Goal: Task Accomplishment & Management: Use online tool/utility

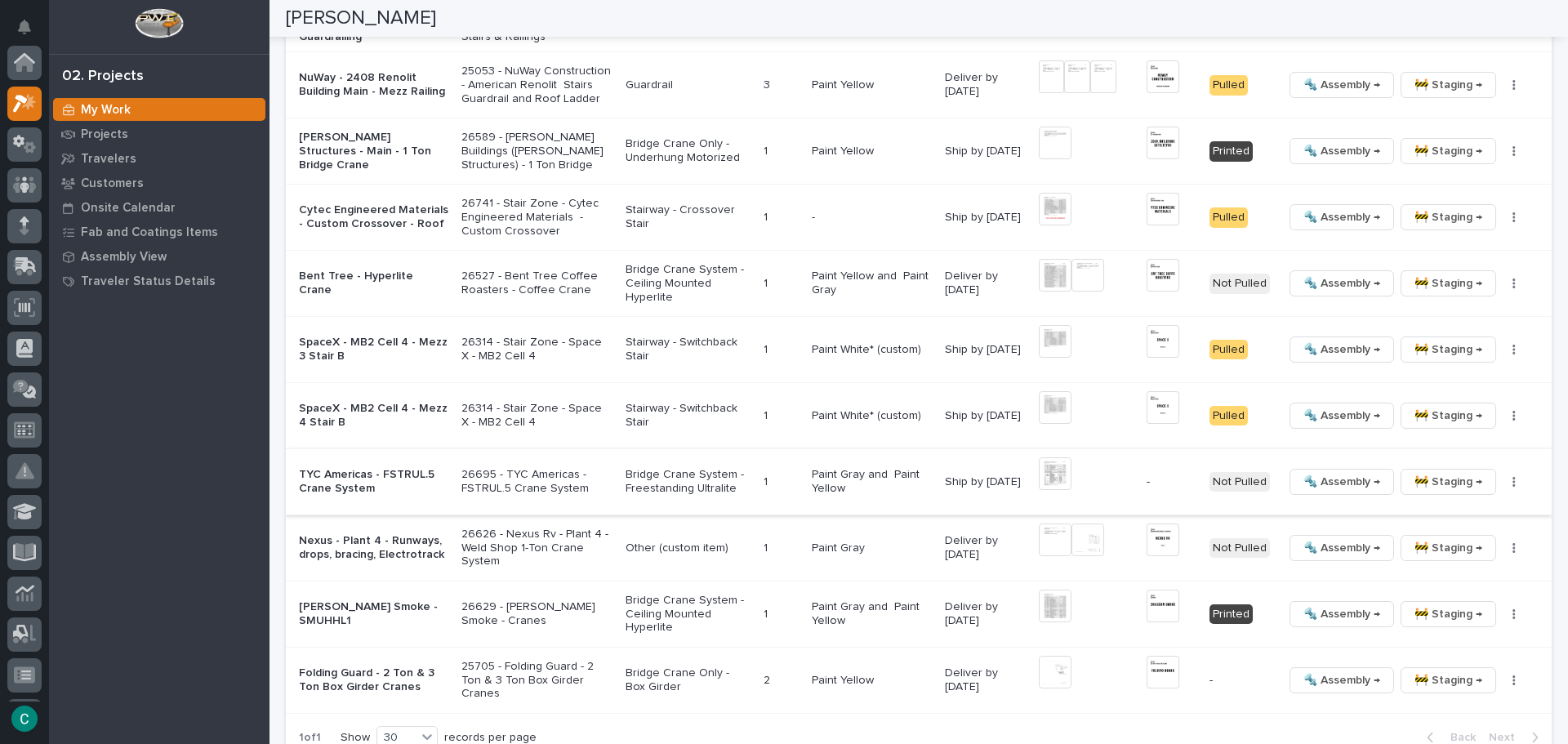
scroll to position [1950, 0]
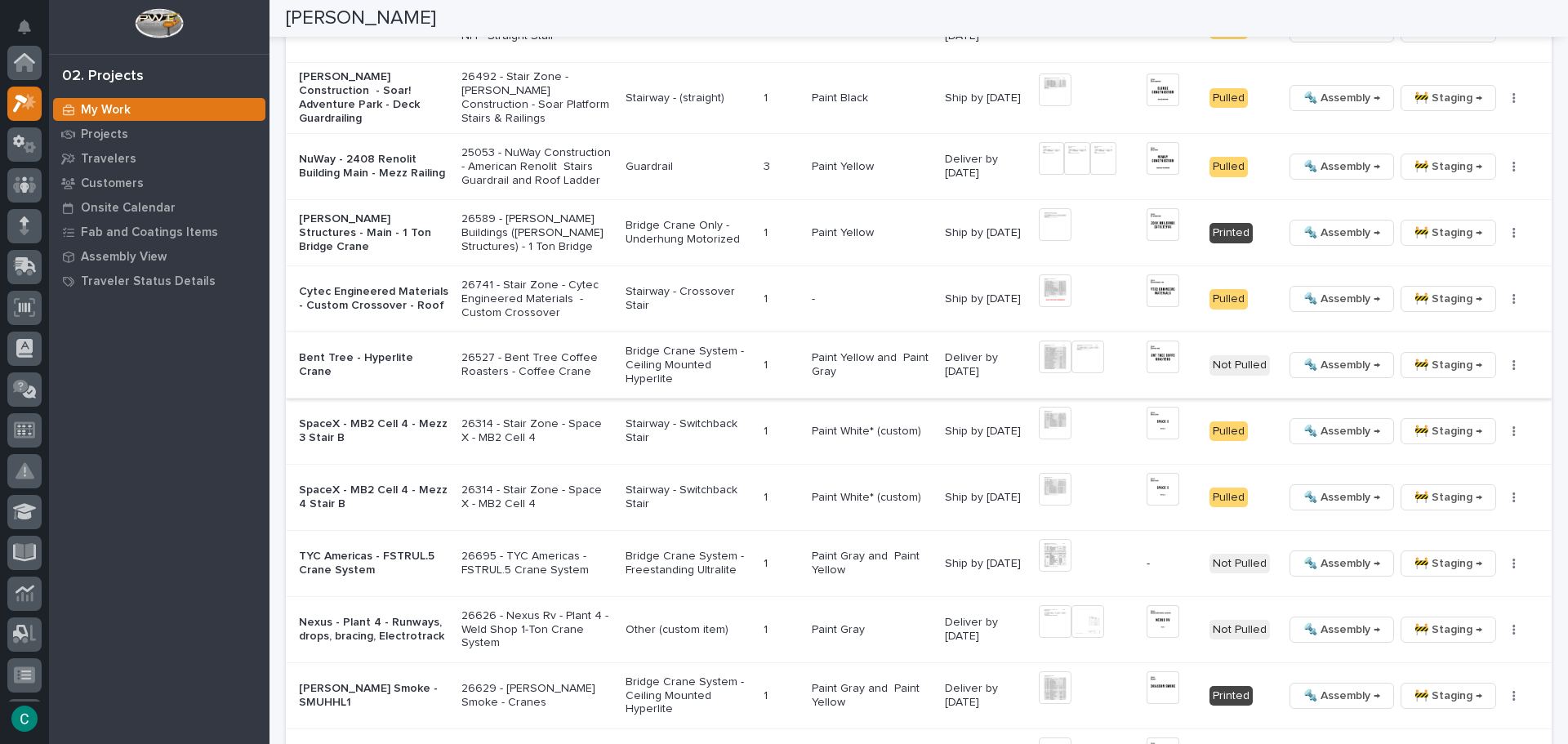
click at [1053, 350] on img at bounding box center [1055, 357] width 33 height 33
click at [1040, 354] on img at bounding box center [1055, 357] width 33 height 33
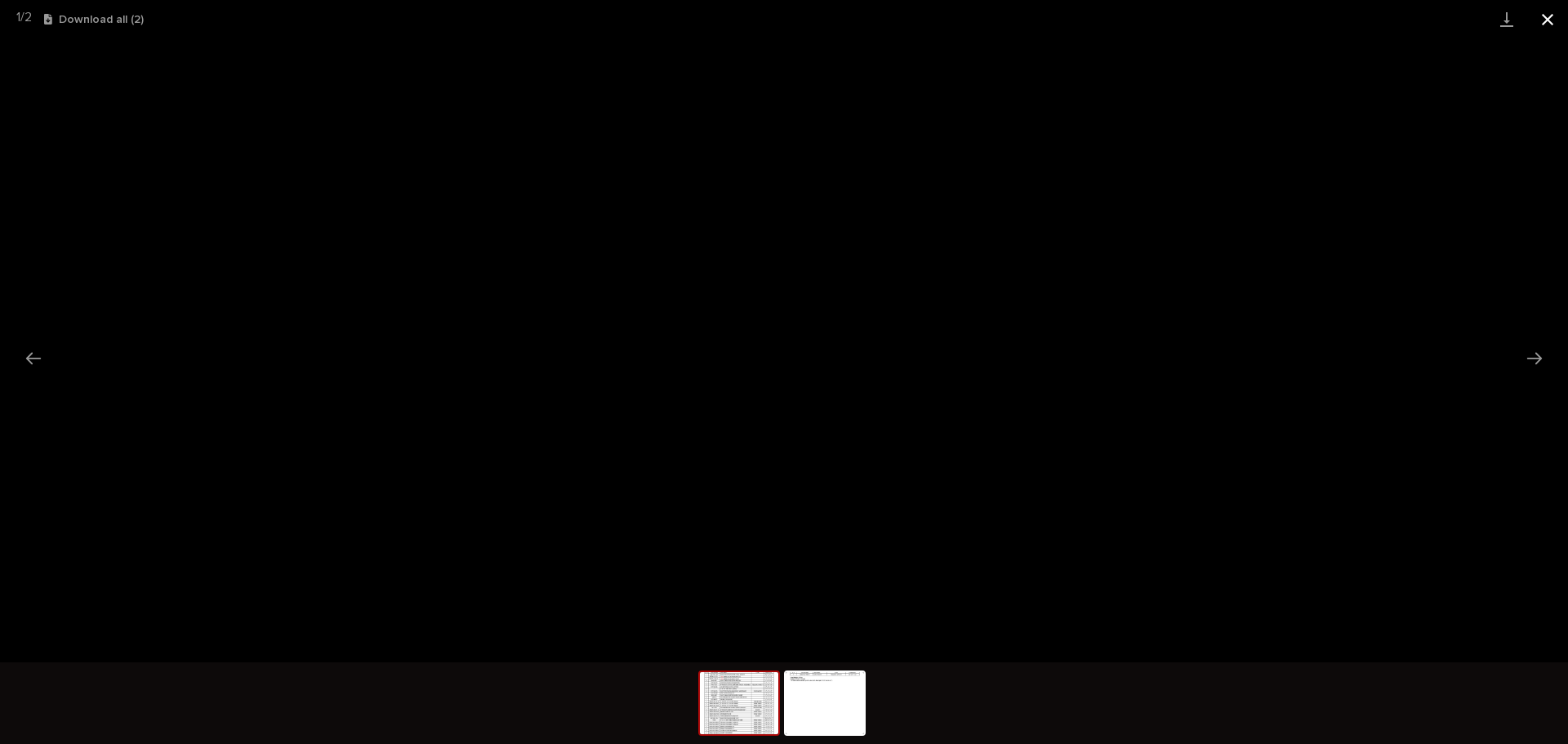
click at [1545, 10] on button "Close gallery" at bounding box center [1547, 19] width 41 height 38
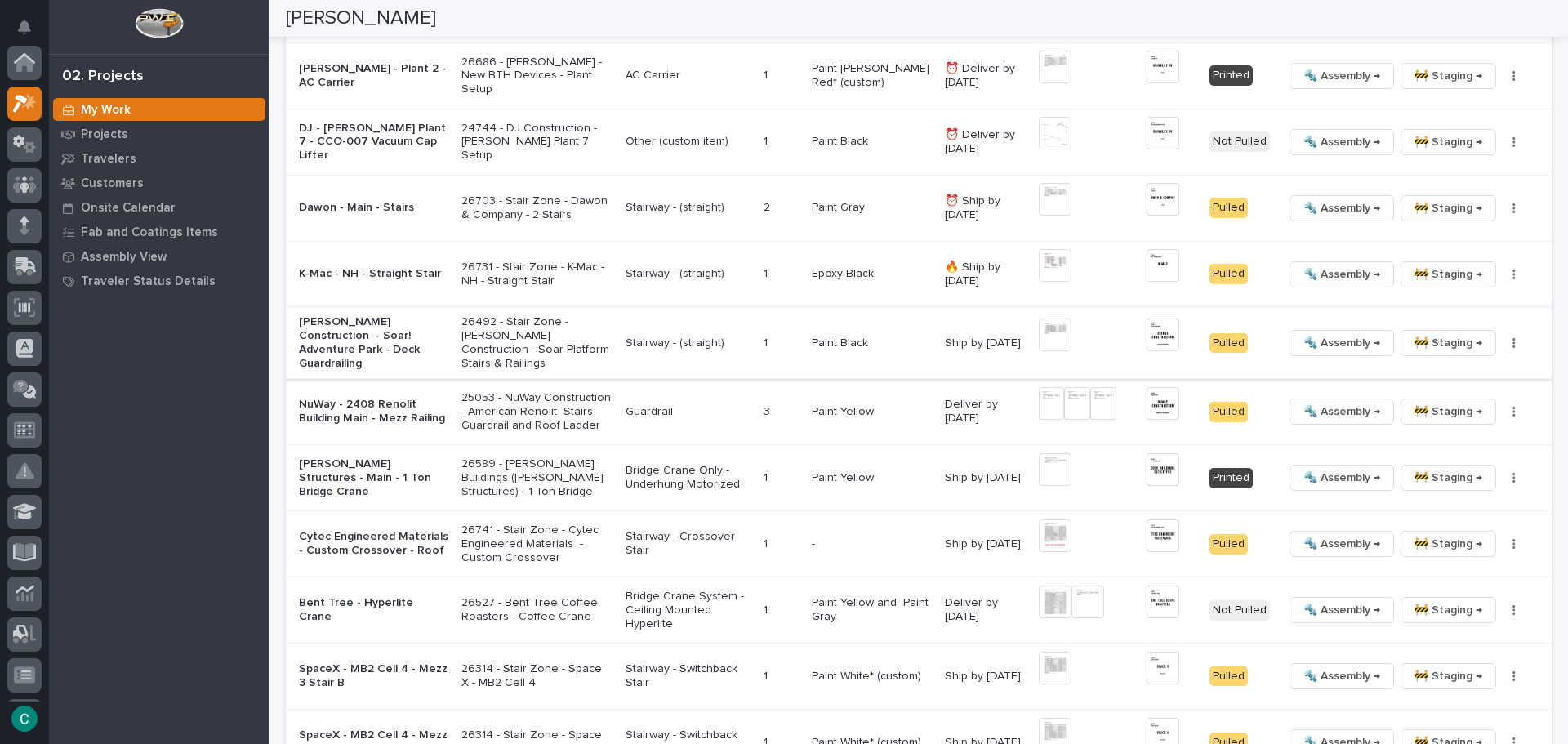
scroll to position [1623, 0]
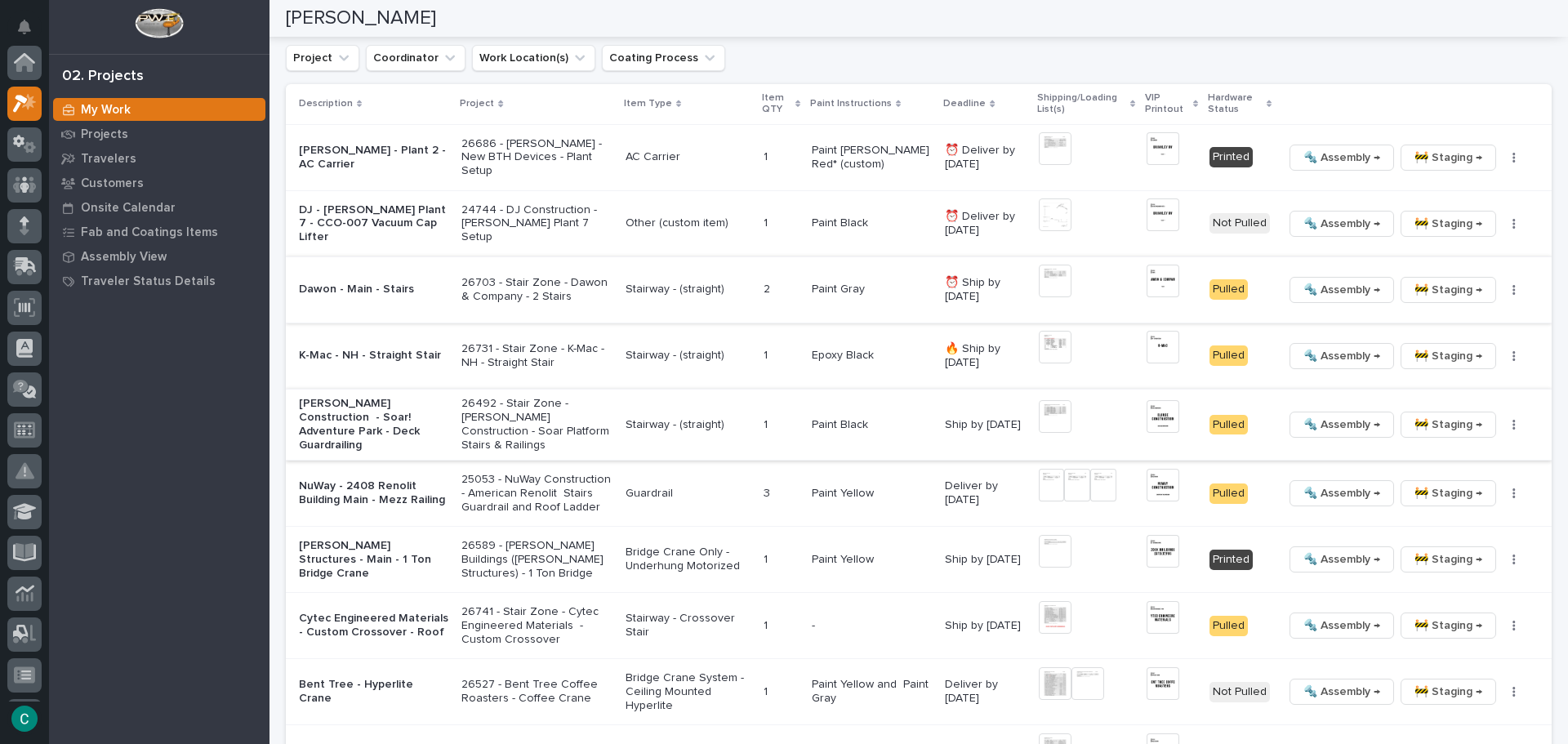
click at [1426, 292] on span "🚧 Staging →" at bounding box center [1449, 290] width 68 height 20
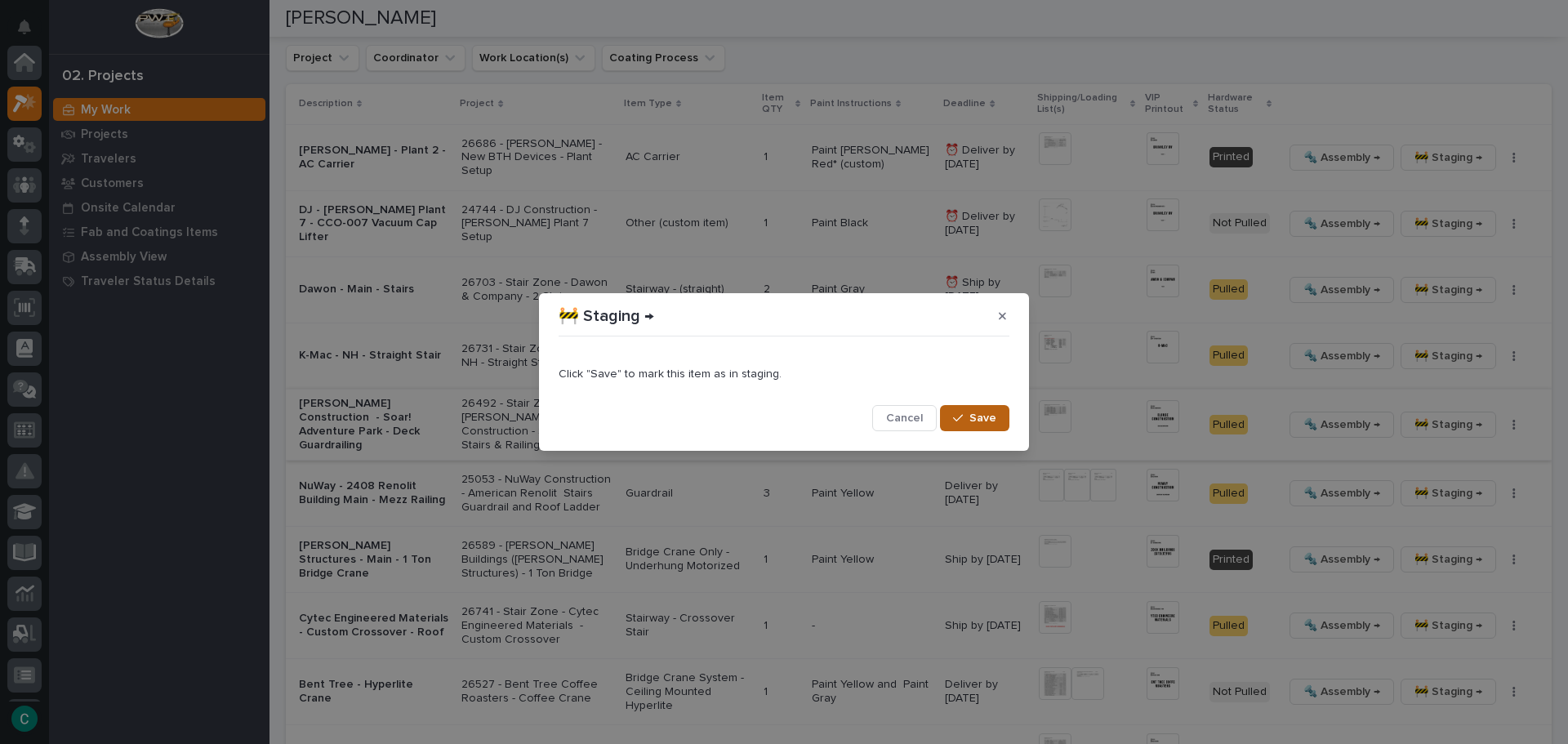
click at [982, 418] on span "Save" at bounding box center [982, 418] width 27 height 15
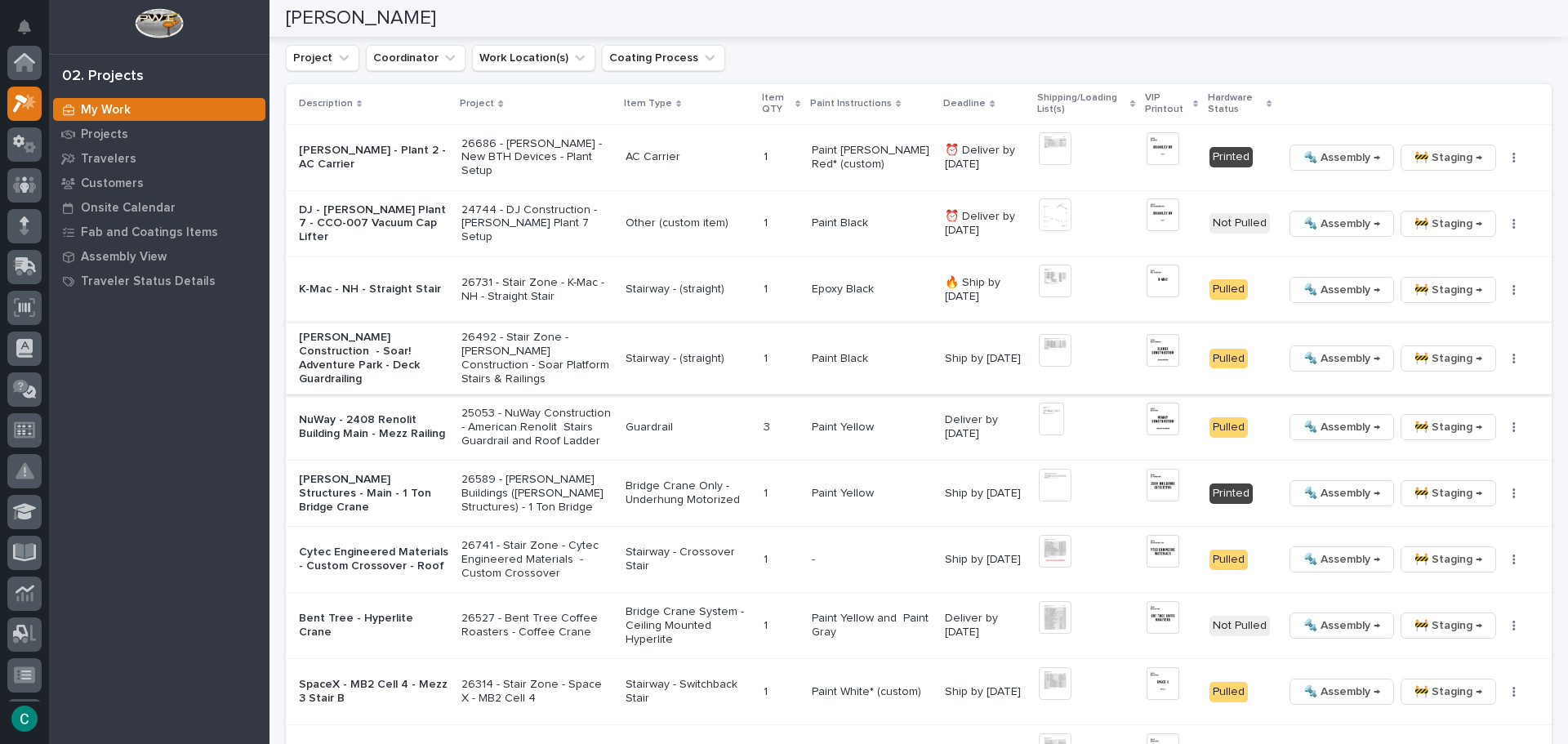
scroll to position [1591, 0]
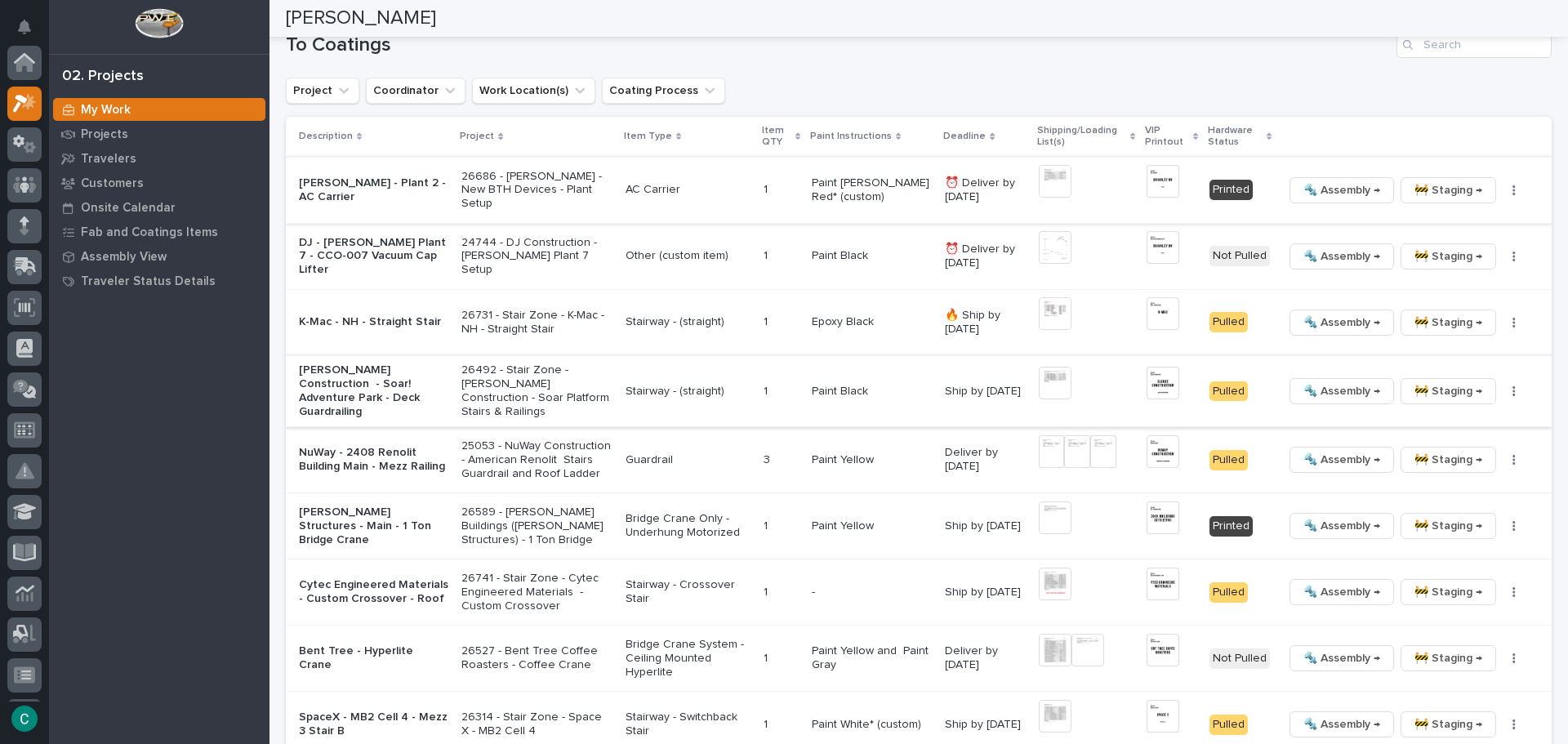
click at [1339, 192] on span "🔩 Assembly →" at bounding box center [1342, 190] width 77 height 20
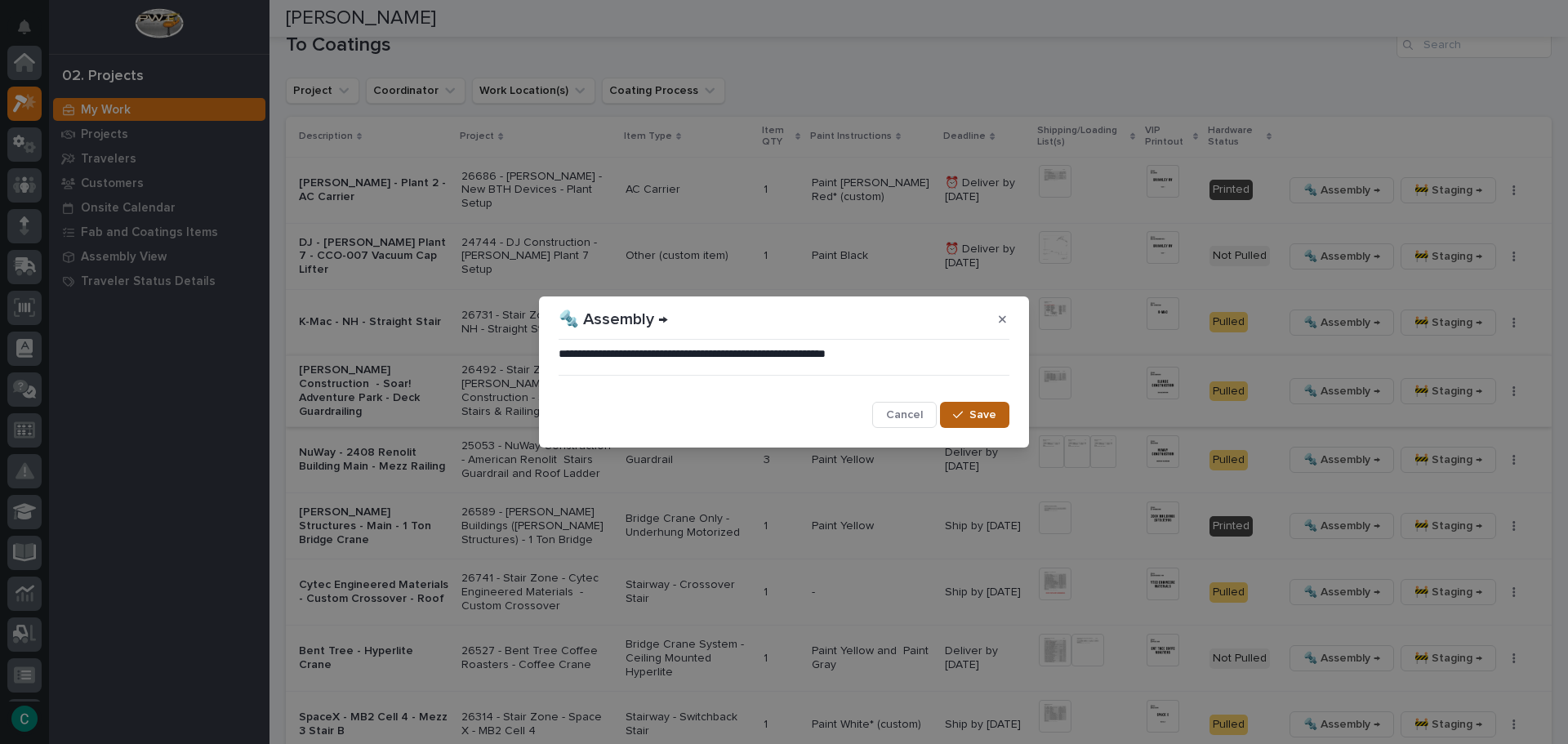
click at [991, 413] on span "Save" at bounding box center [982, 414] width 27 height 15
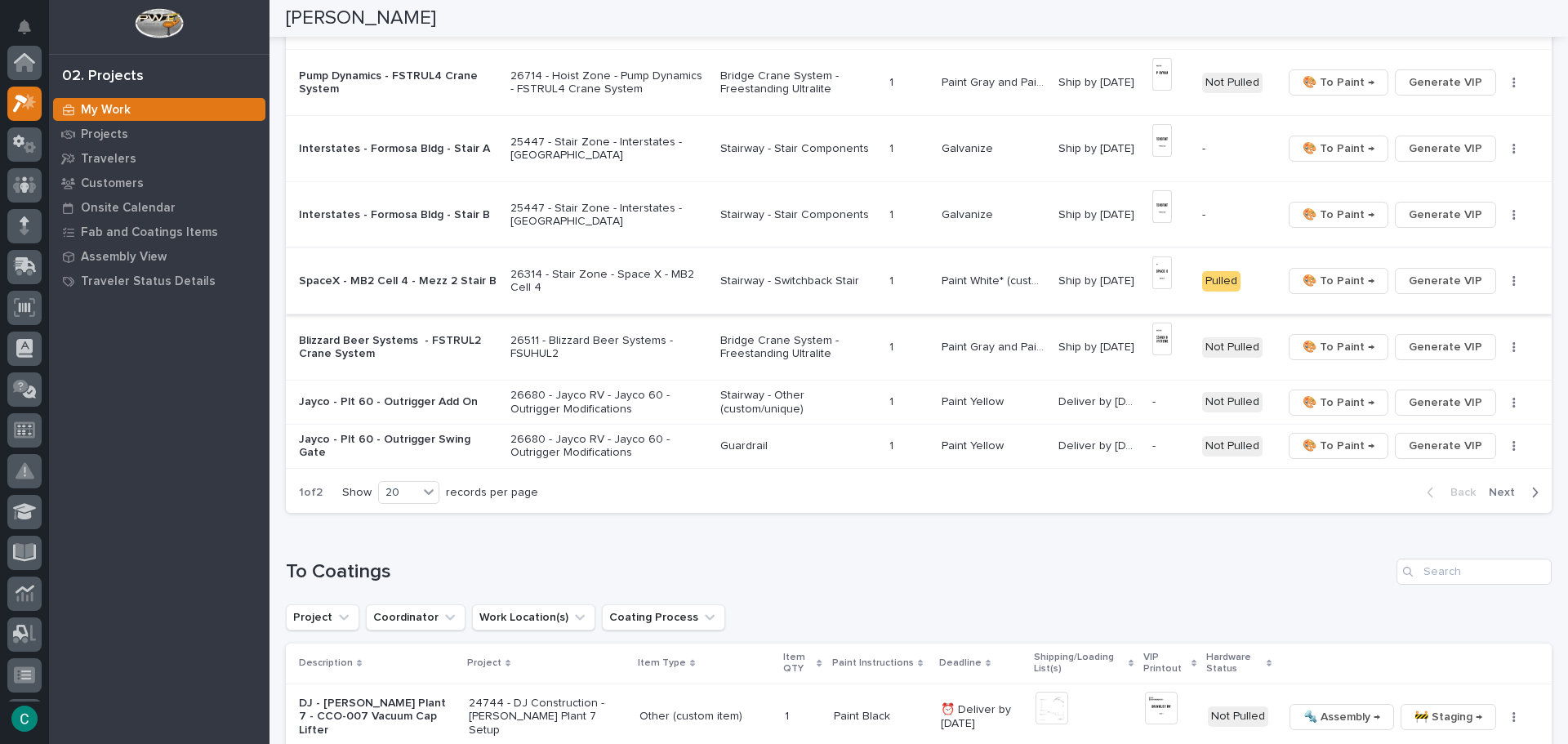
scroll to position [1007, 0]
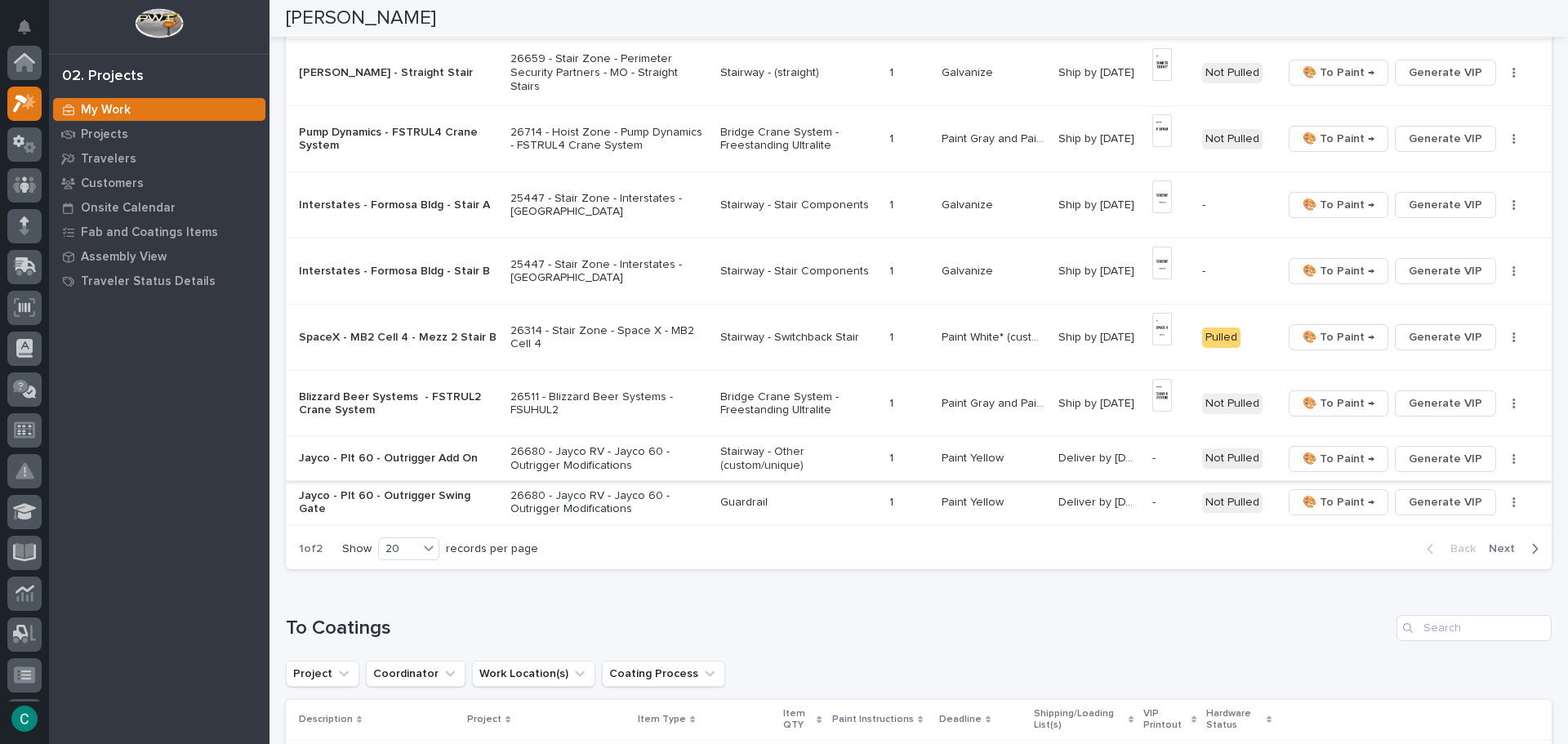
click at [1397, 459] on button "Generate VIP" at bounding box center [1445, 459] width 101 height 26
click at [1409, 506] on span "Generate VIP" at bounding box center [1445, 502] width 73 height 20
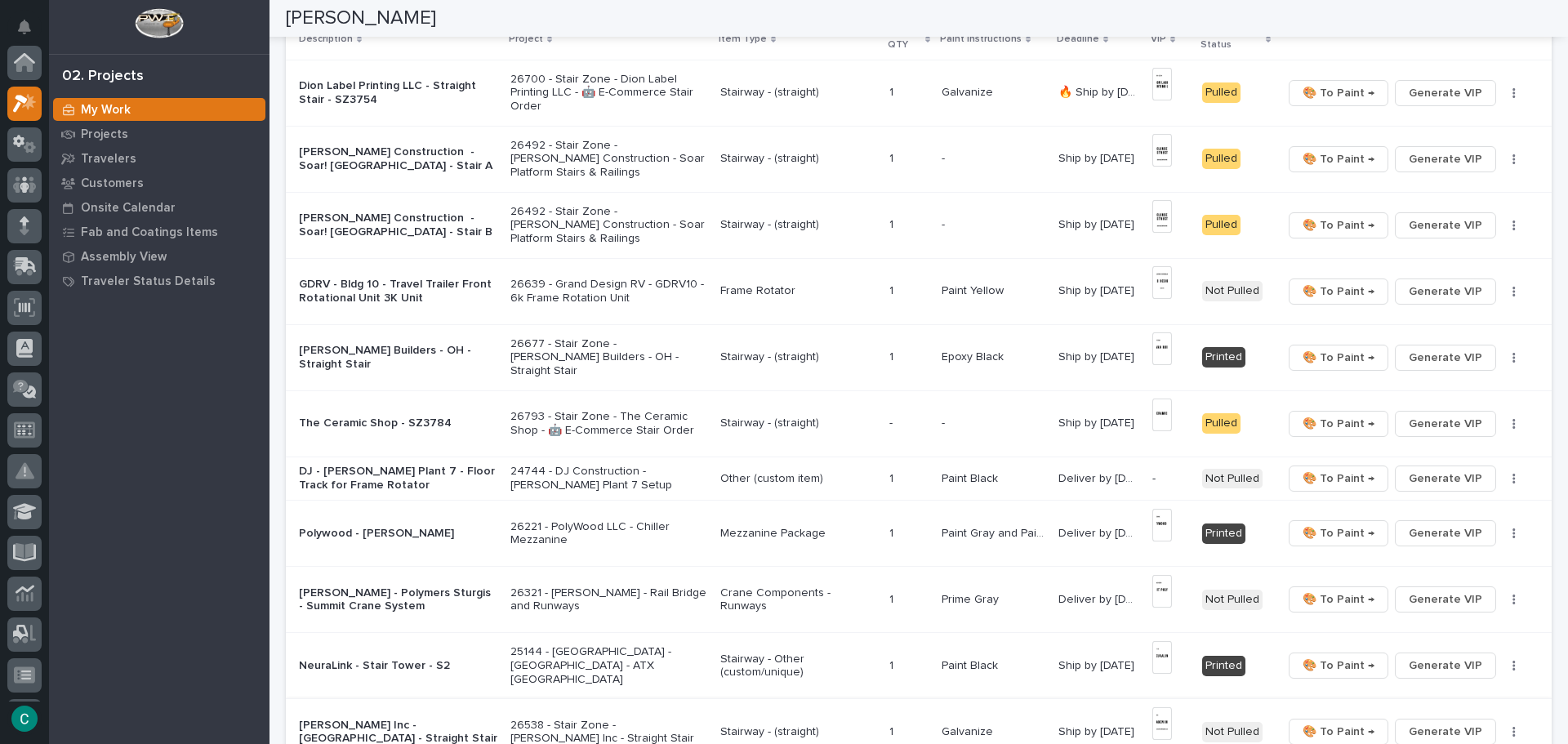
scroll to position [191, 0]
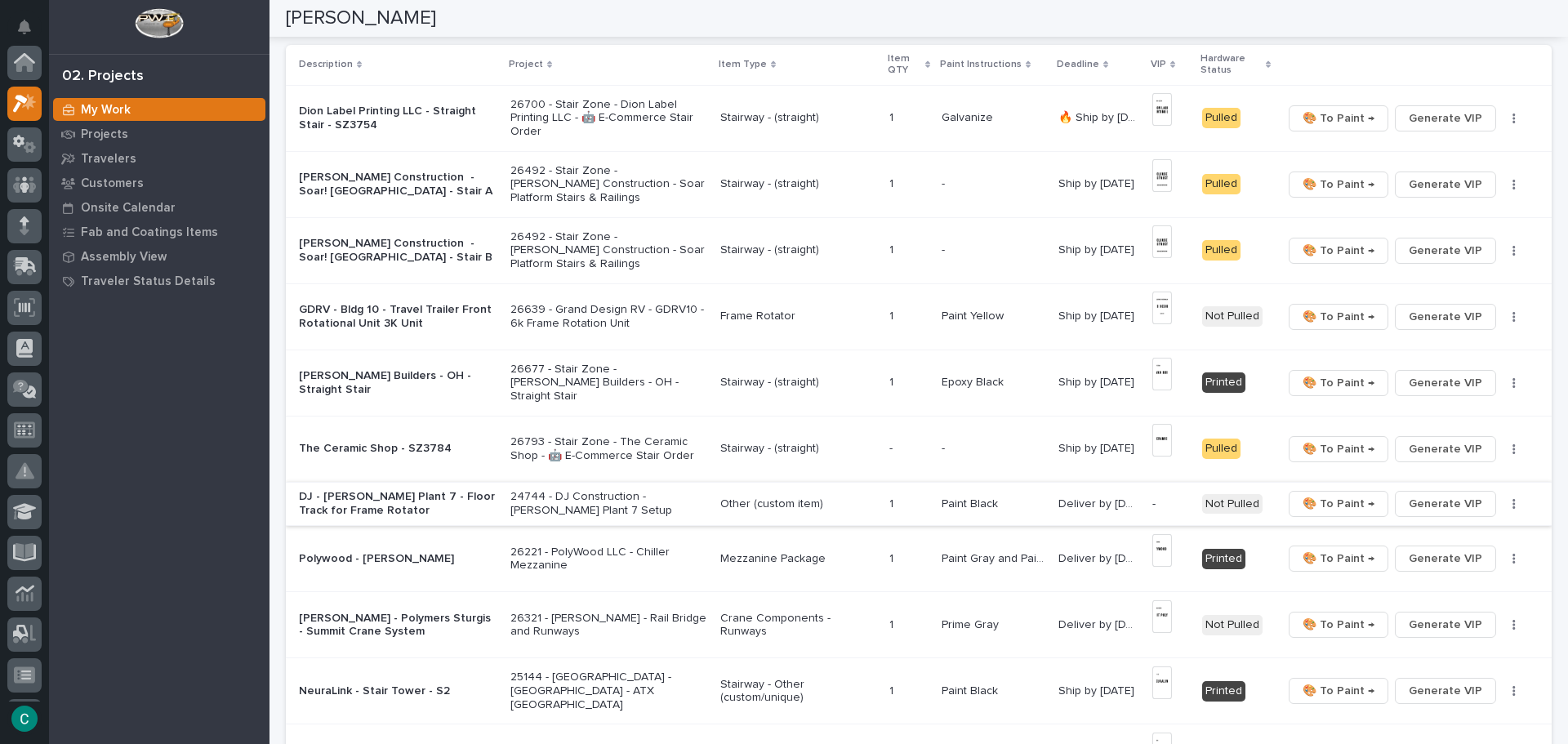
click at [1460, 506] on span "Generate VIP" at bounding box center [1445, 504] width 73 height 20
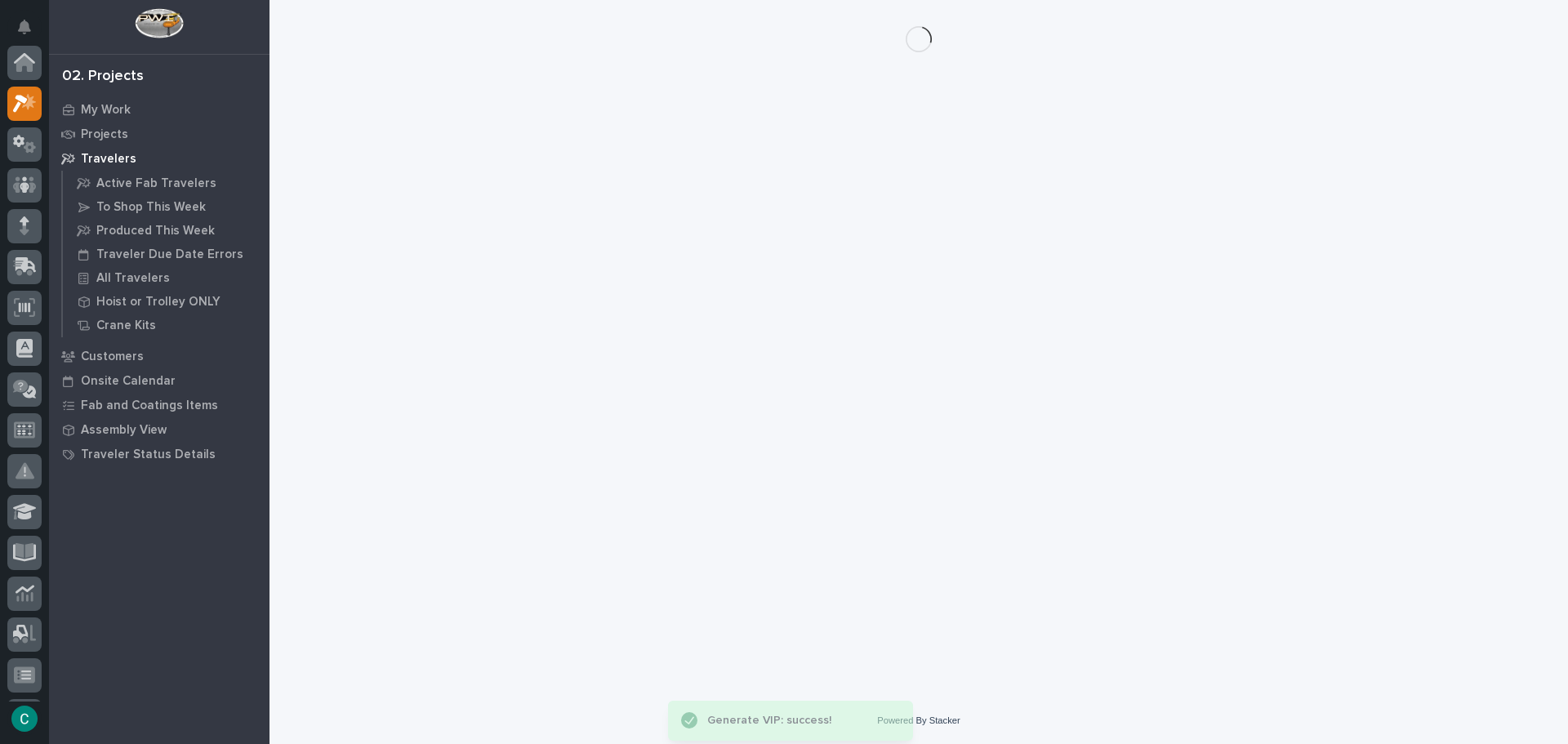
scroll to position [41, 0]
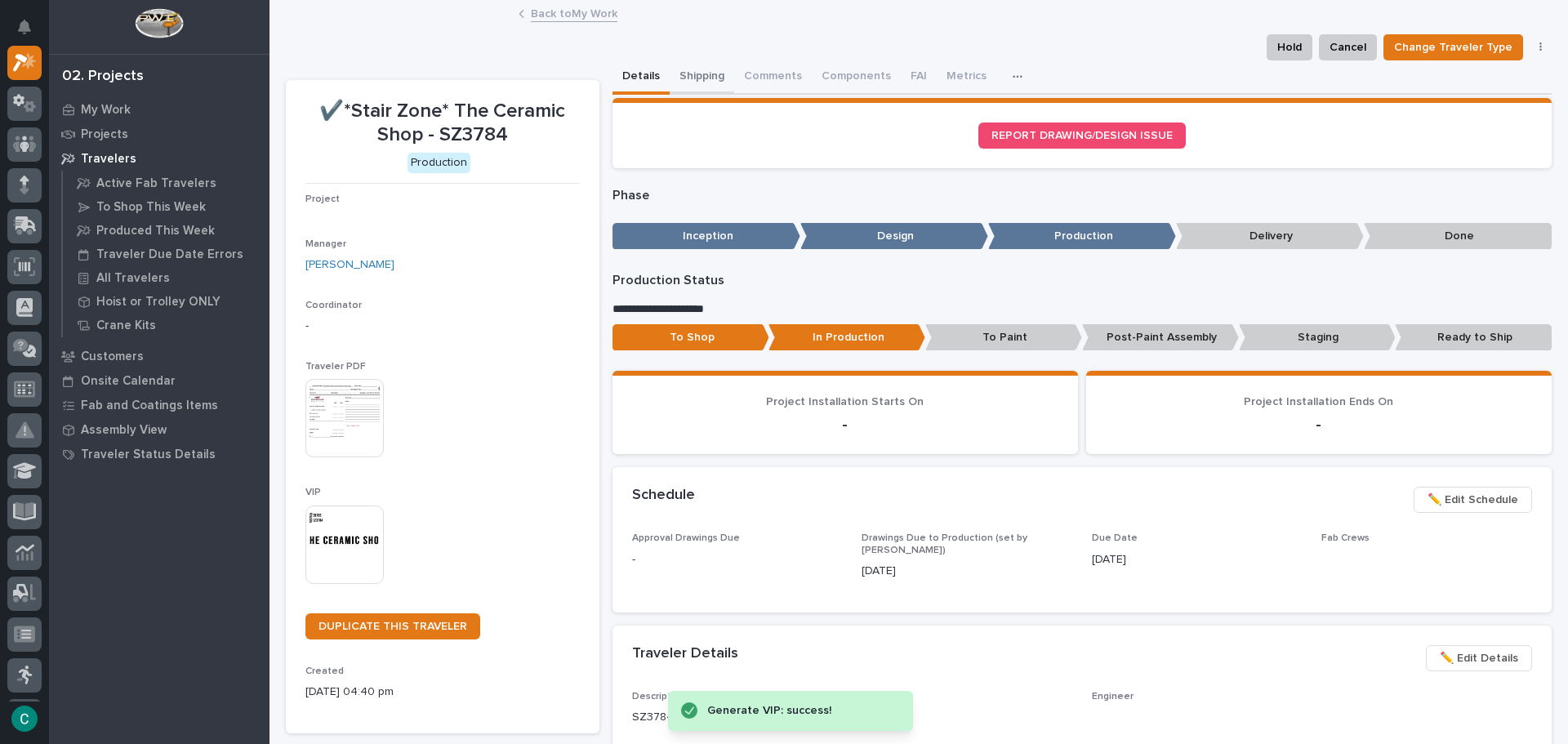
click at [682, 70] on button "Shipping" at bounding box center [702, 77] width 64 height 34
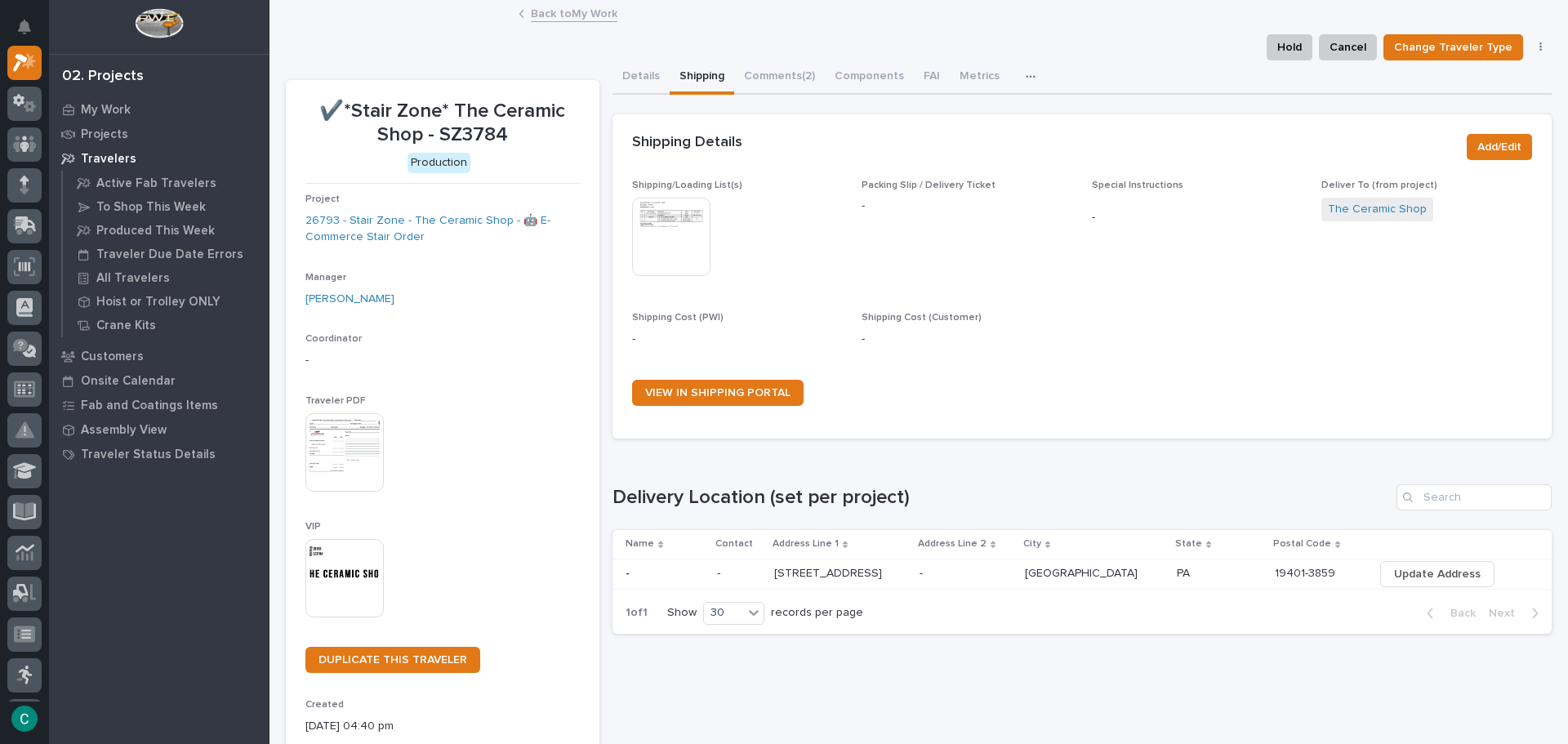
click at [670, 252] on img at bounding box center [672, 237] width 78 height 78
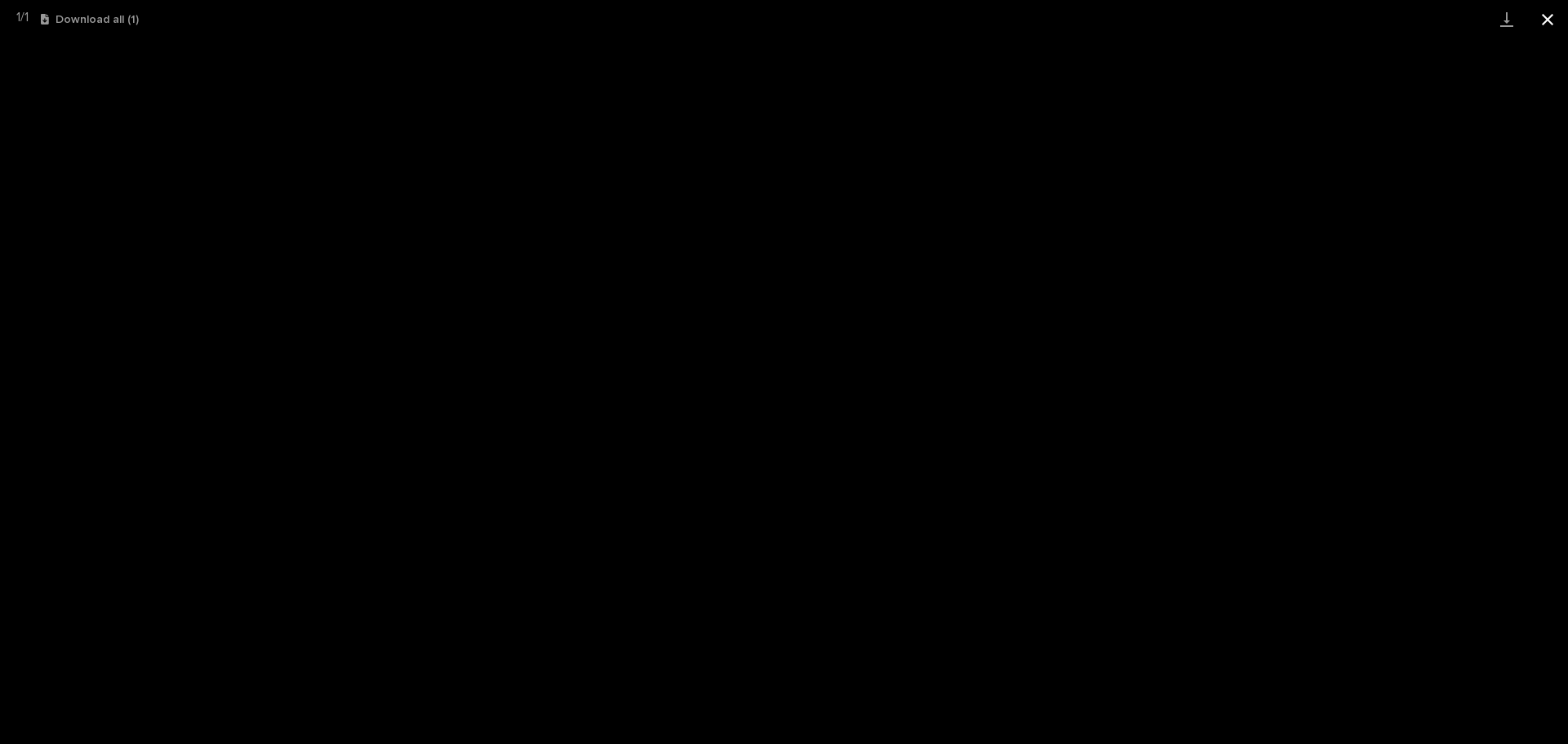
click at [1543, 21] on button "Close gallery" at bounding box center [1547, 19] width 41 height 38
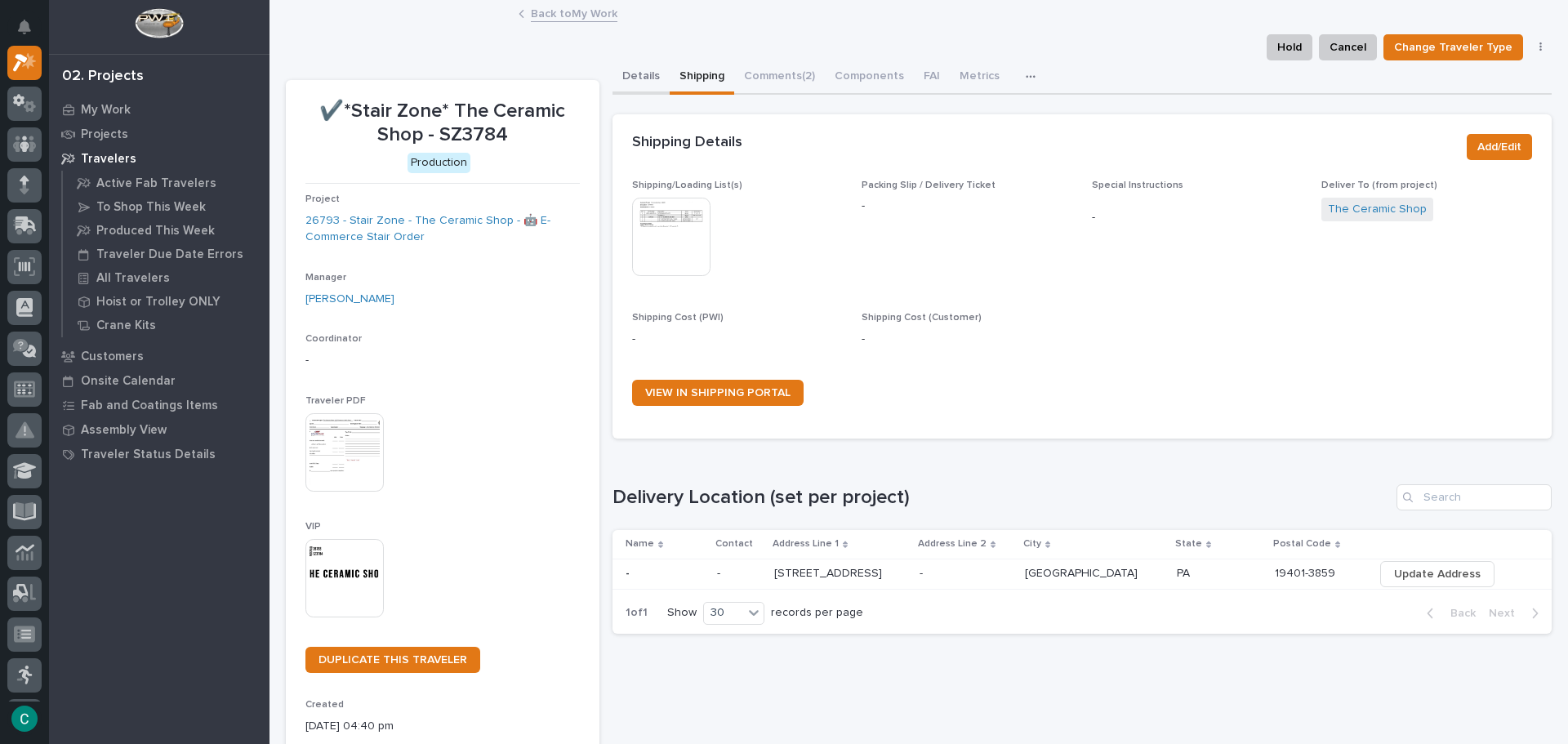
click at [649, 77] on button "Details" at bounding box center [641, 77] width 57 height 34
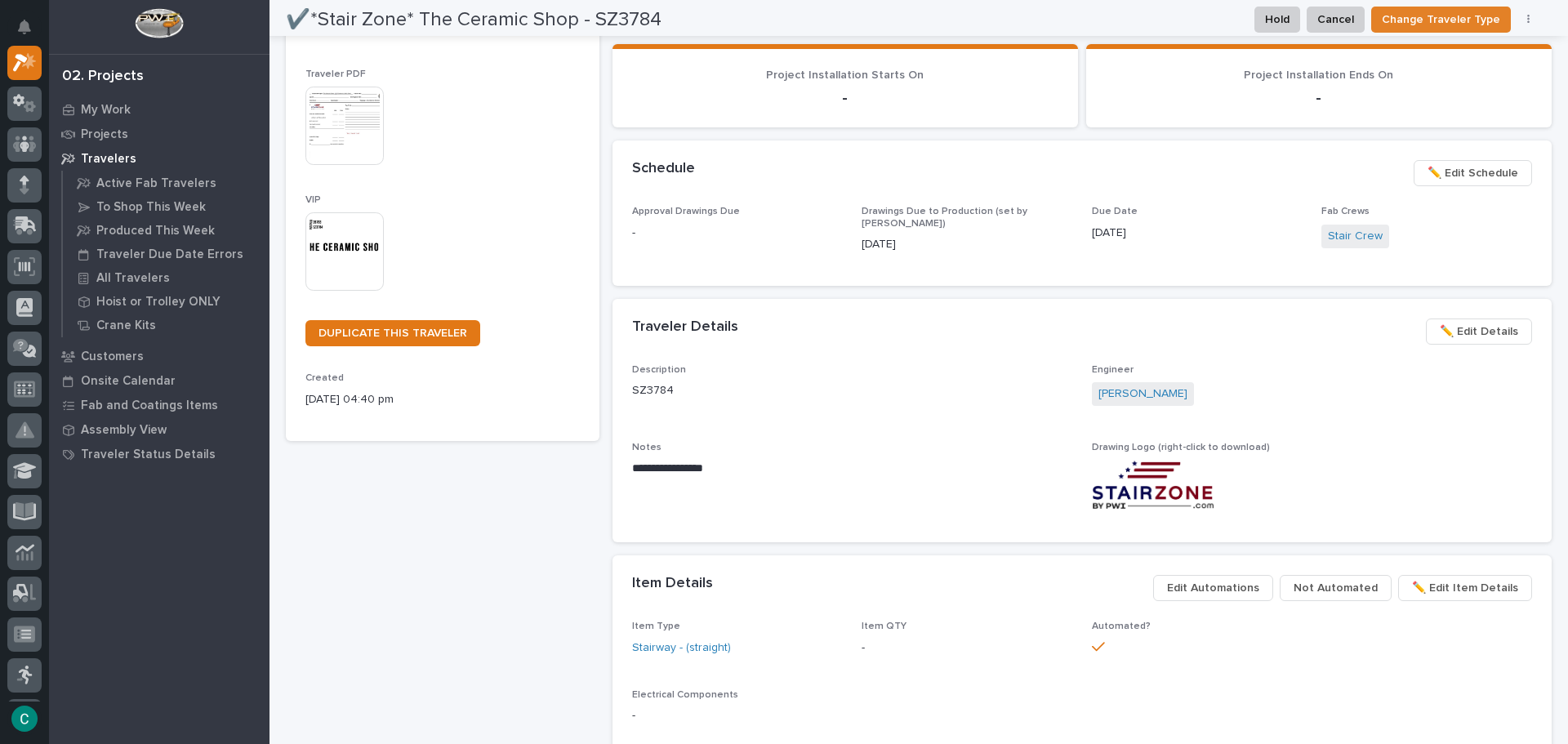
scroll to position [725, 0]
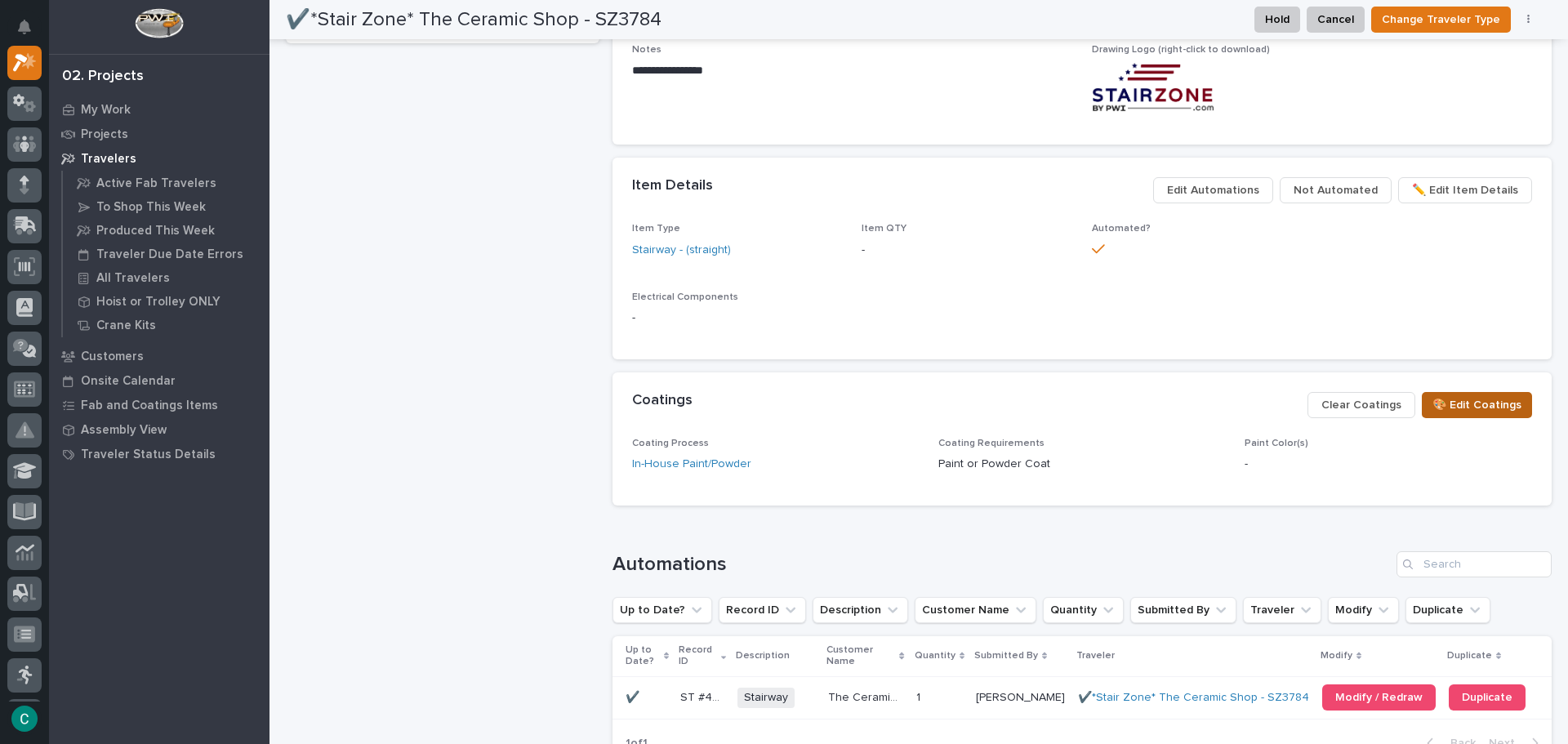
click at [1446, 399] on span "🎨 Edit Coatings" at bounding box center [1478, 405] width 89 height 20
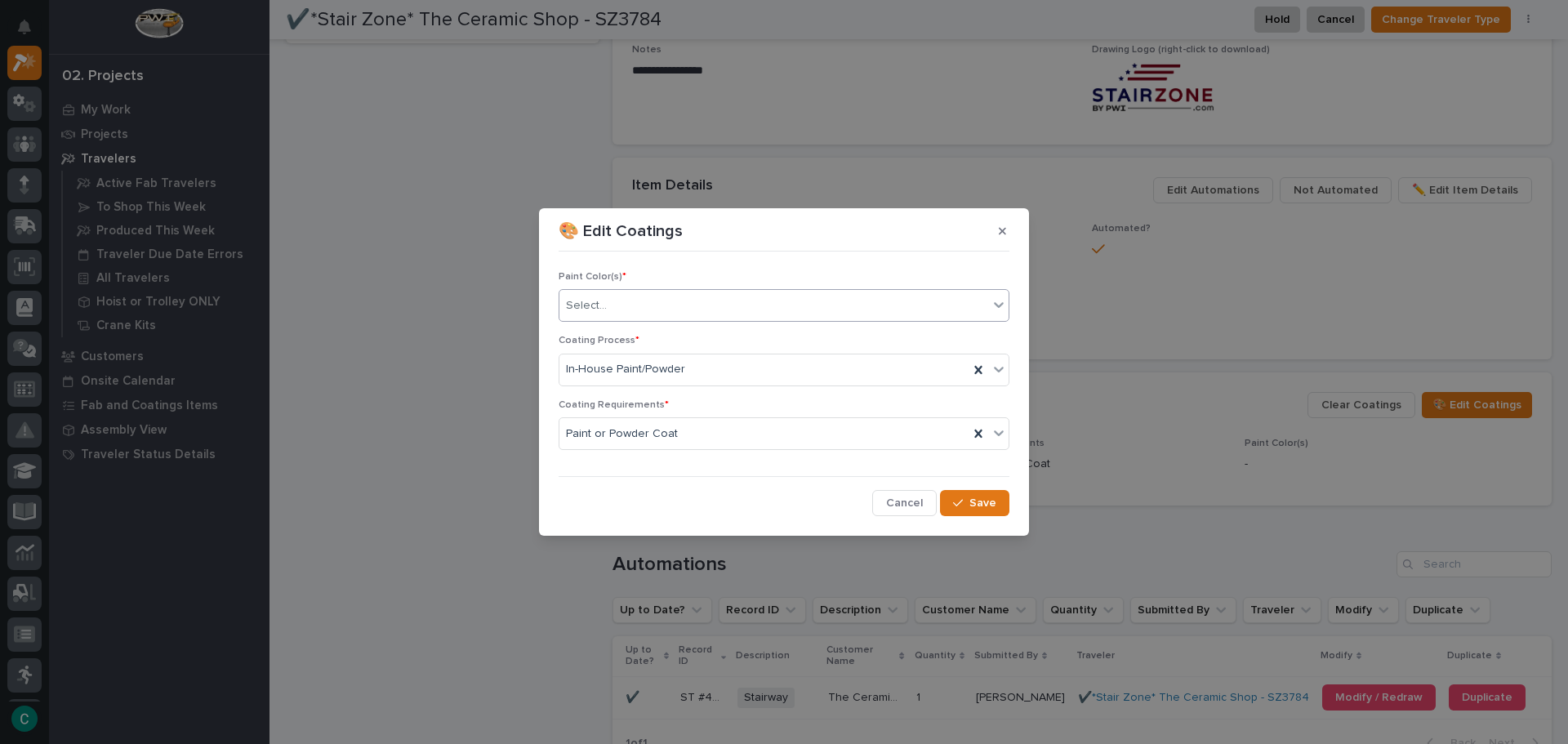
click at [698, 306] on div "Select..." at bounding box center [774, 305] width 429 height 27
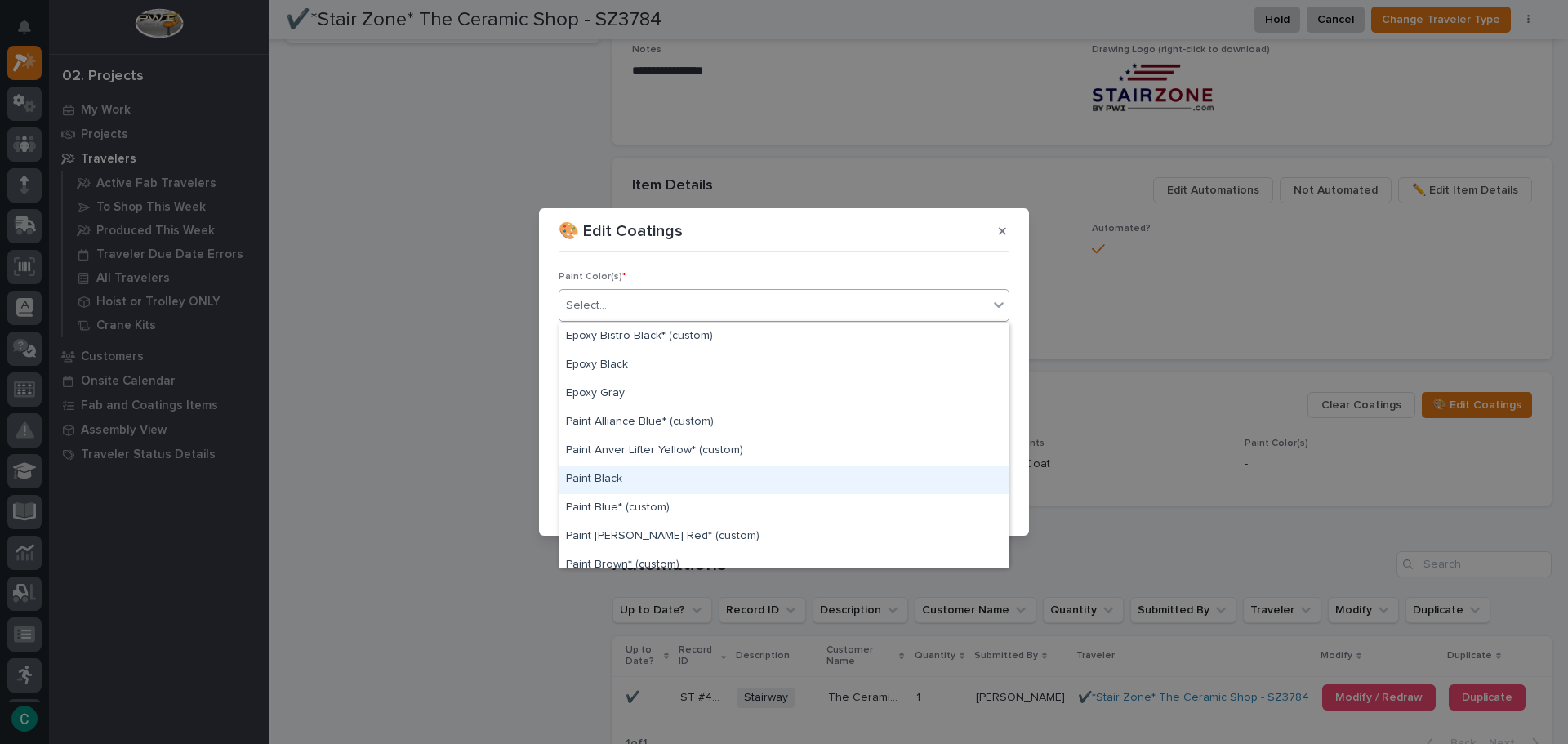
click at [691, 483] on div "Paint Black" at bounding box center [784, 479] width 449 height 29
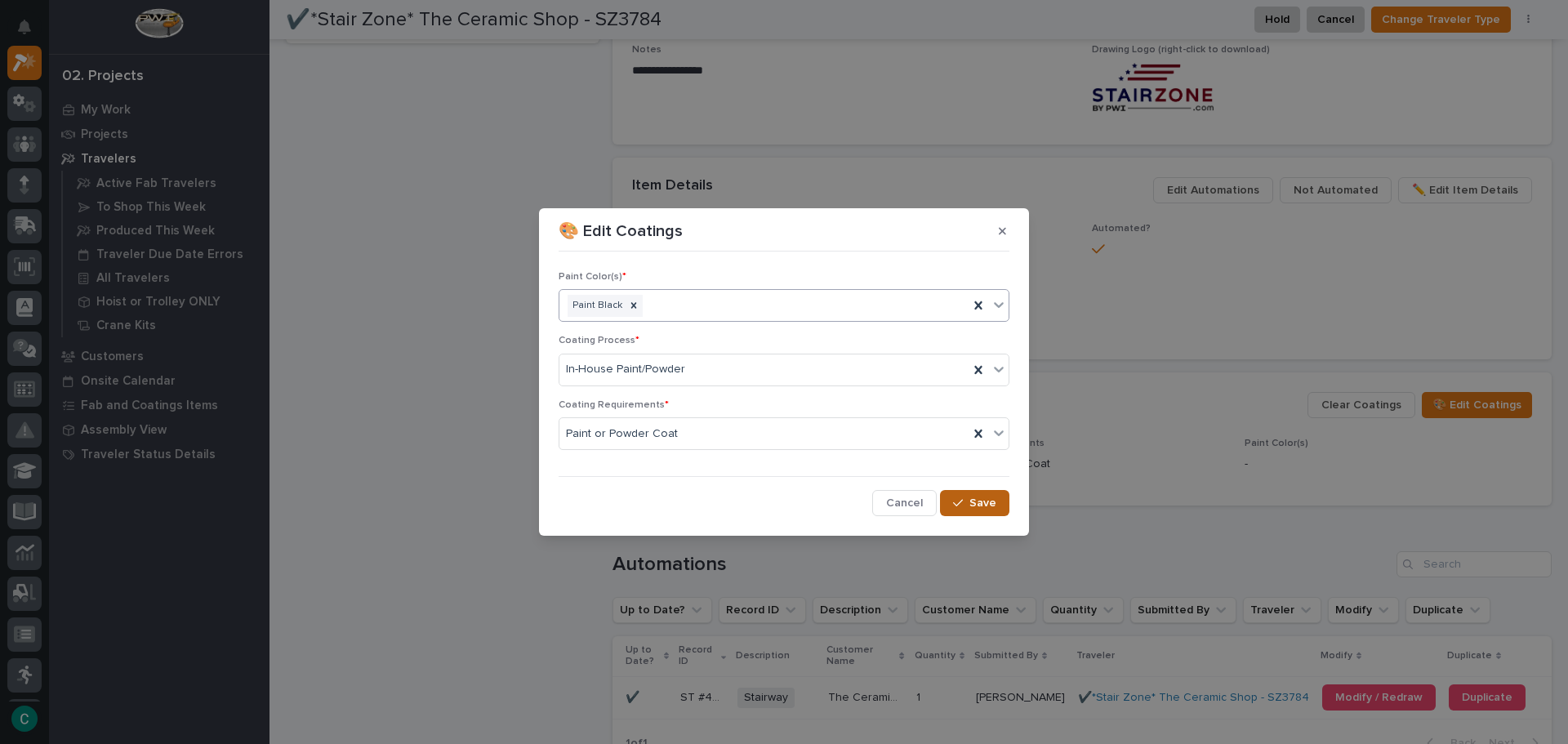
click at [989, 513] on button "Save" at bounding box center [975, 503] width 70 height 26
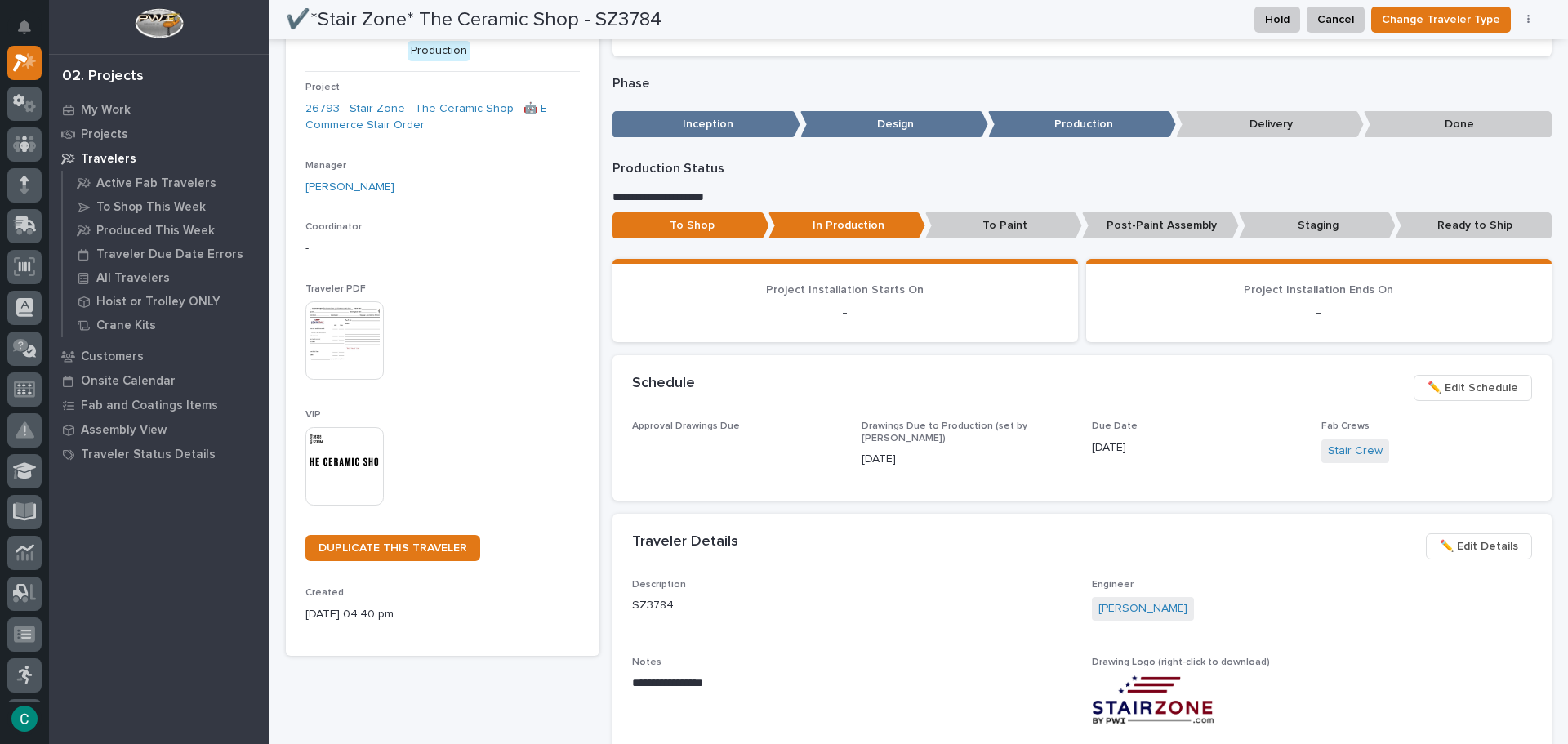
scroll to position [0, 0]
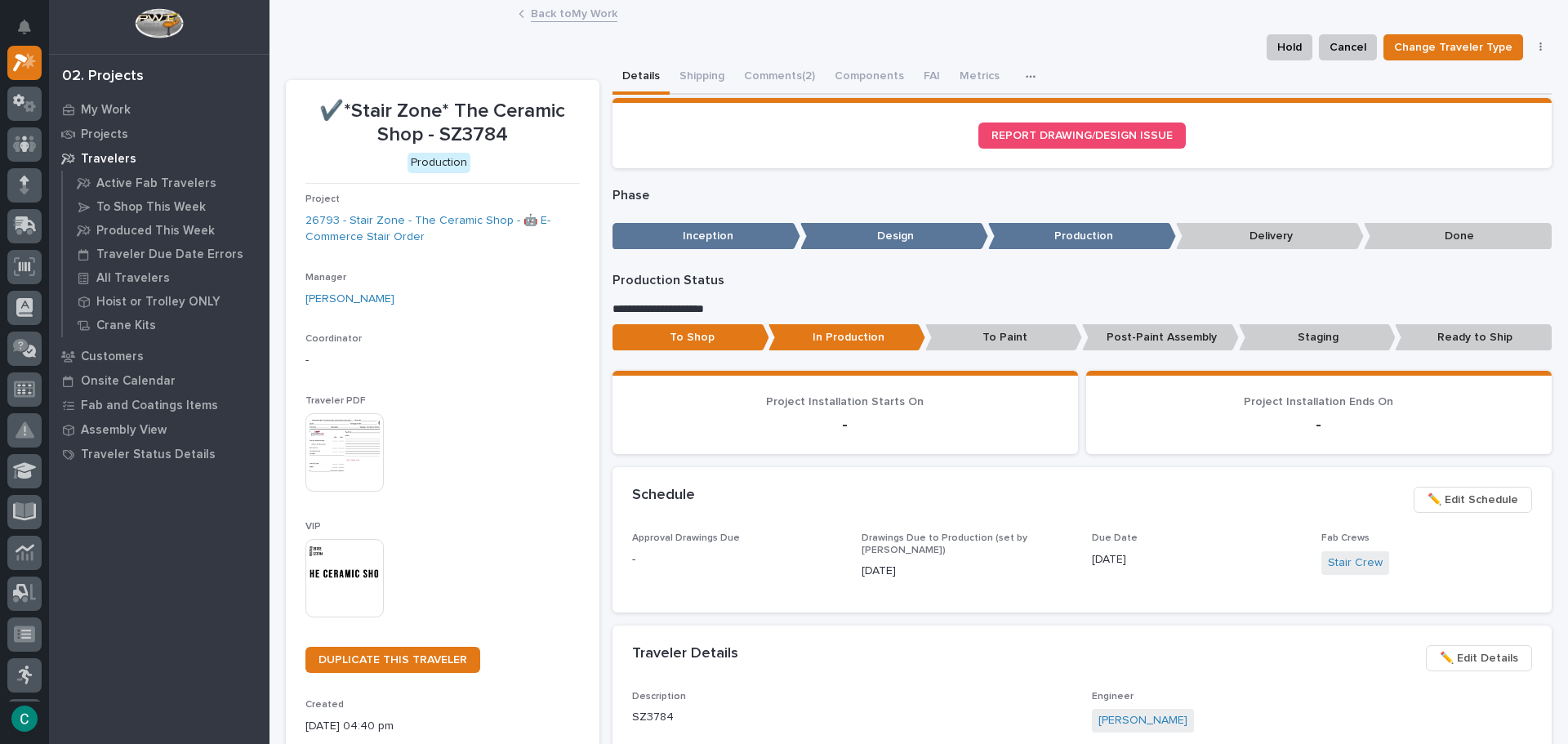
click at [593, 17] on link "Back to My Work" at bounding box center [574, 13] width 87 height 19
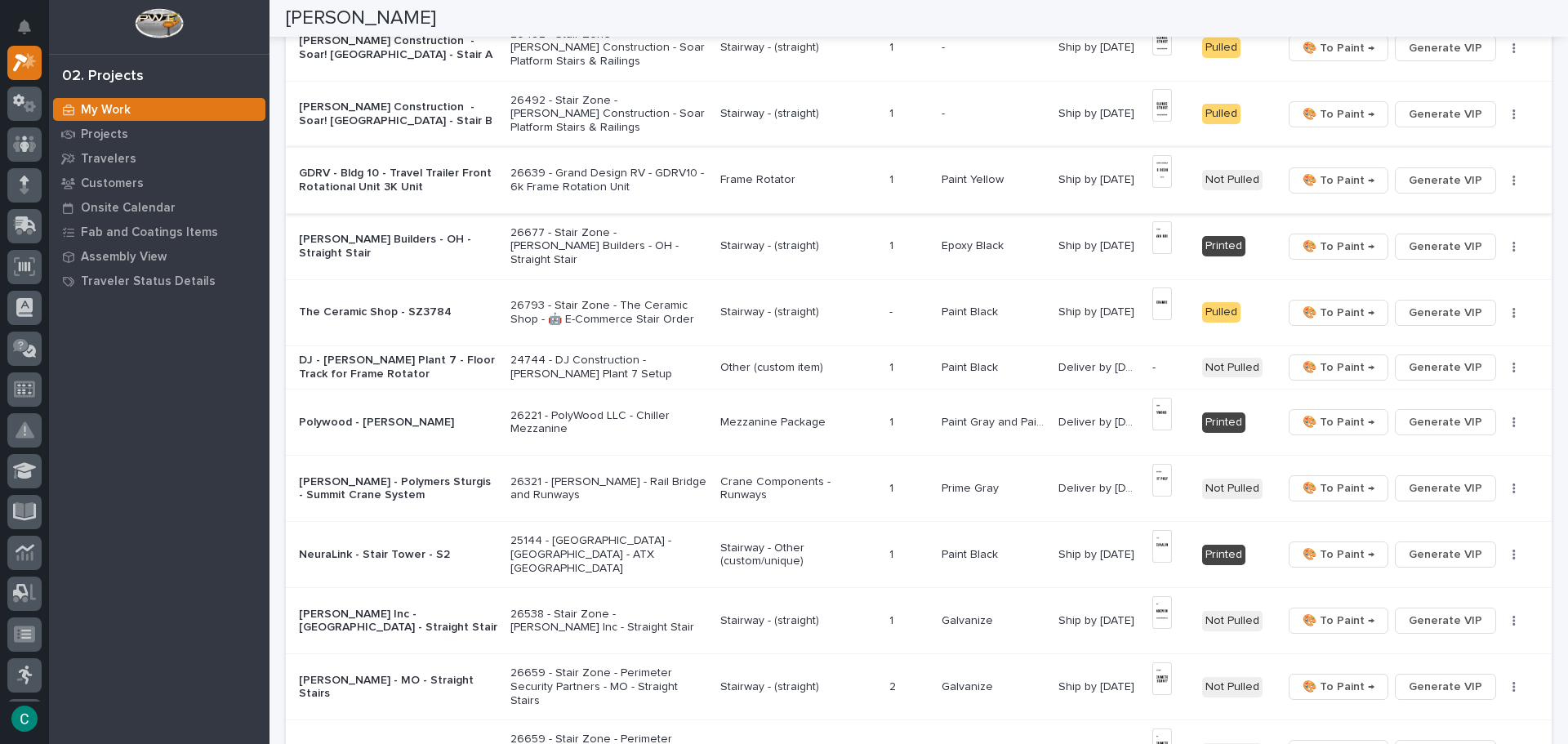
scroll to position [408, 0]
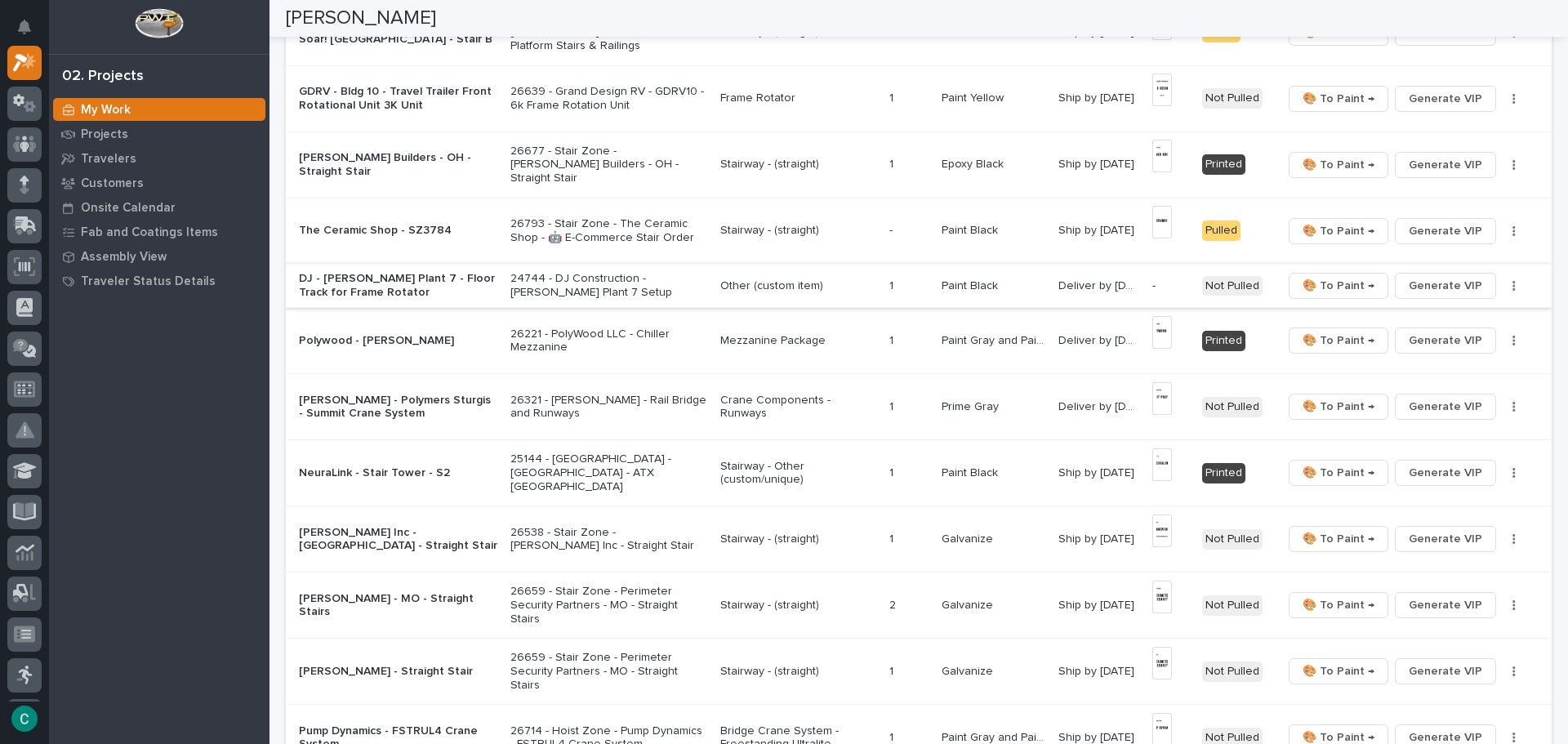
click at [1432, 286] on span "Generate VIP" at bounding box center [1445, 285] width 73 height 20
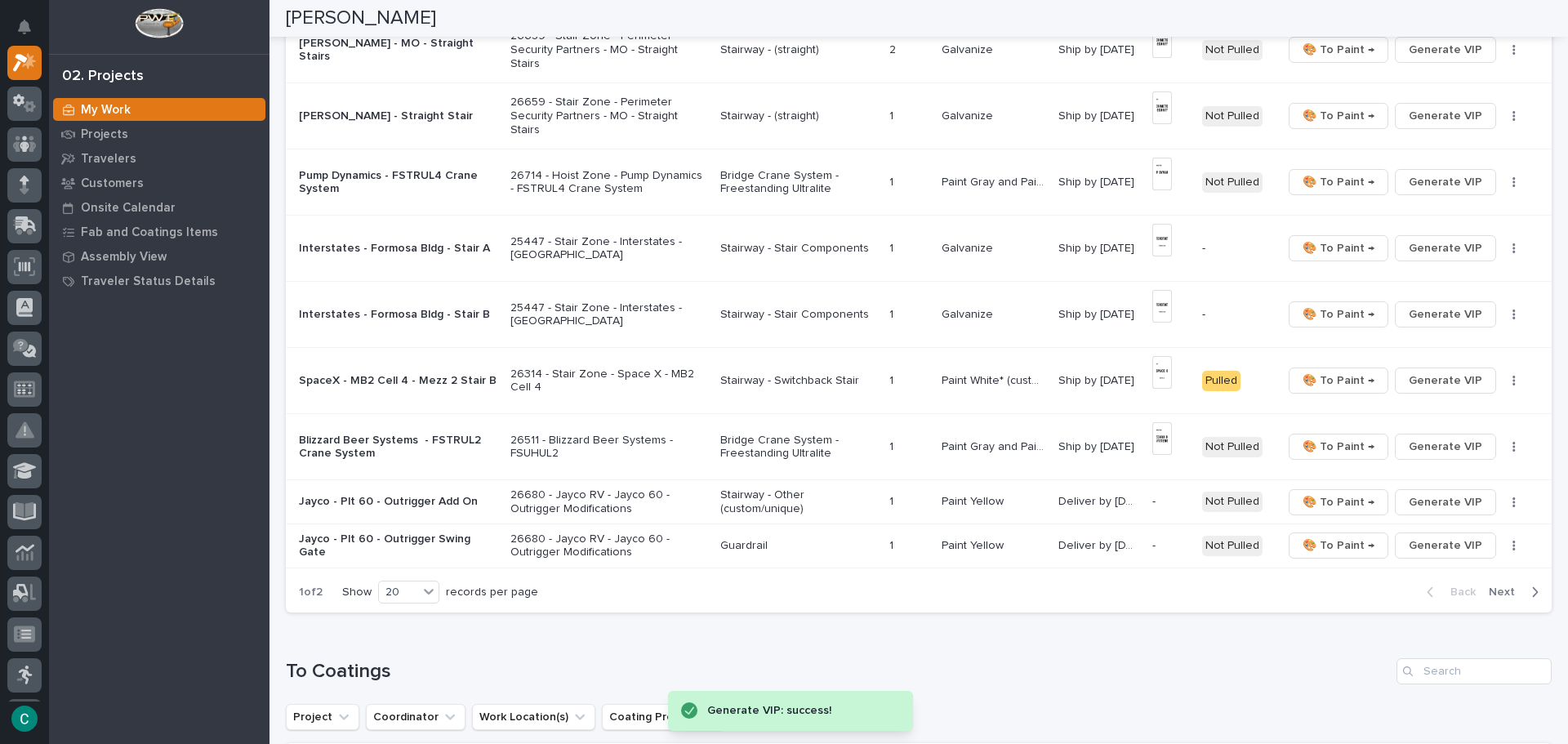
scroll to position [1062, 0]
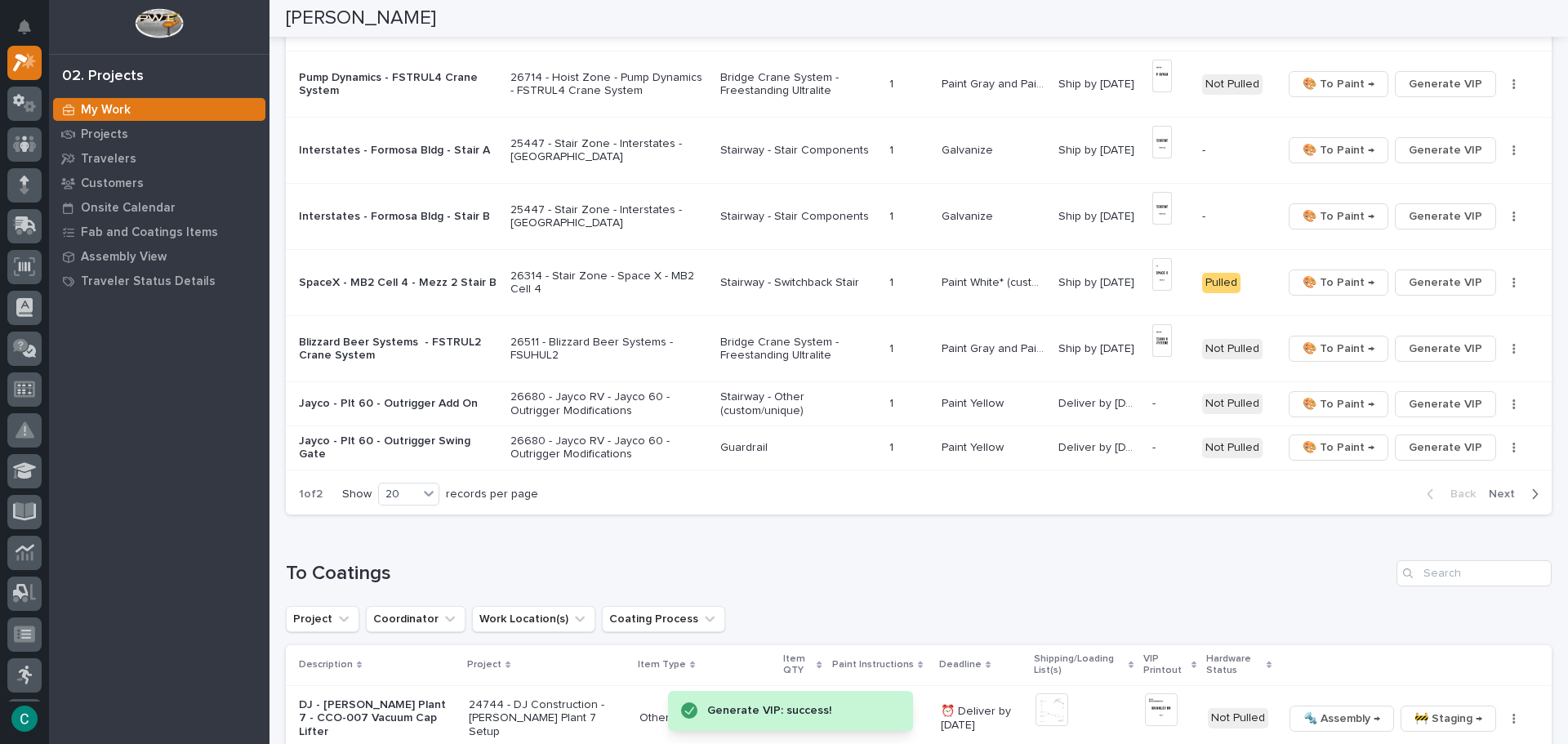
click at [1510, 497] on span "Next" at bounding box center [1506, 493] width 36 height 15
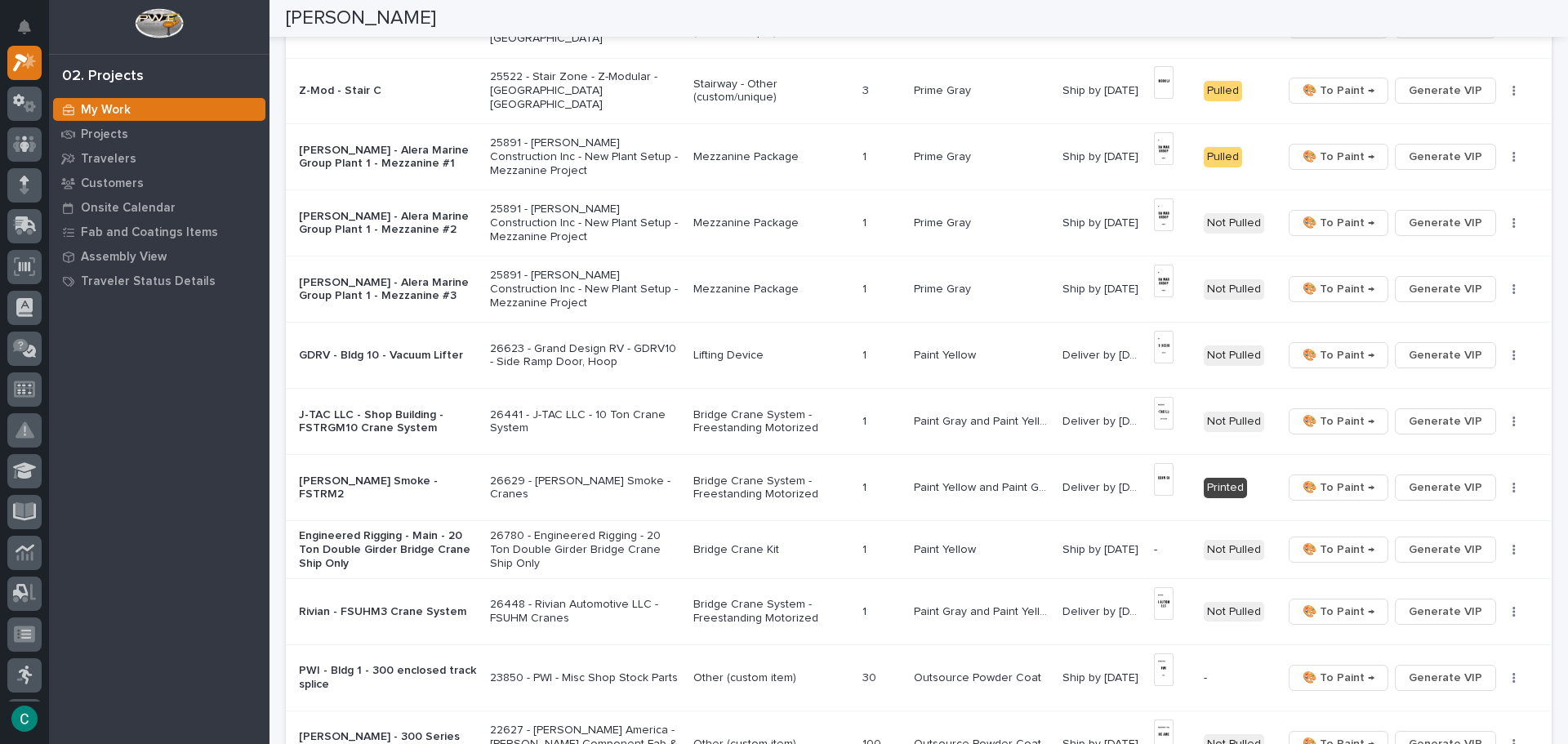
scroll to position [490, 0]
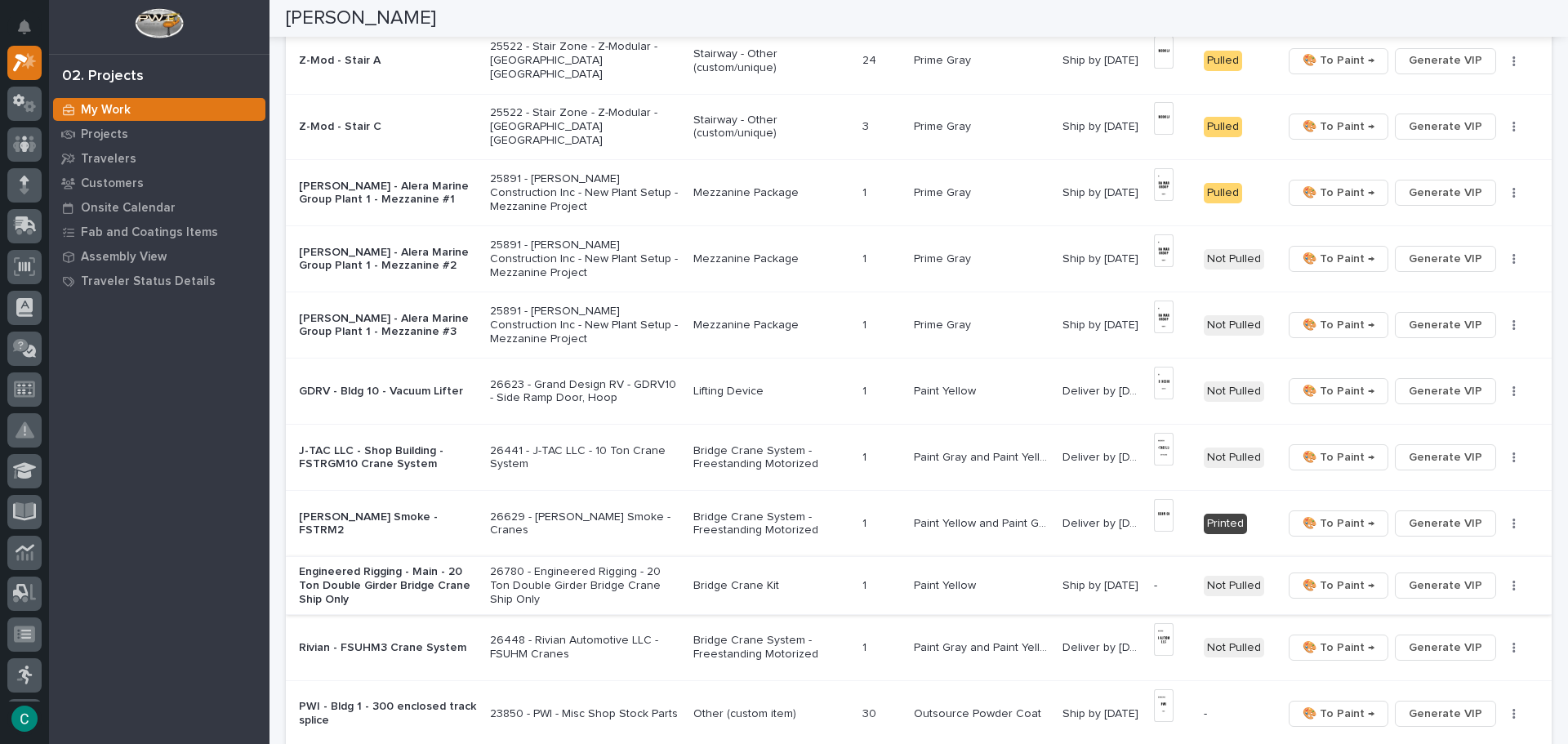
click at [1419, 581] on span "Generate VIP" at bounding box center [1445, 586] width 73 height 20
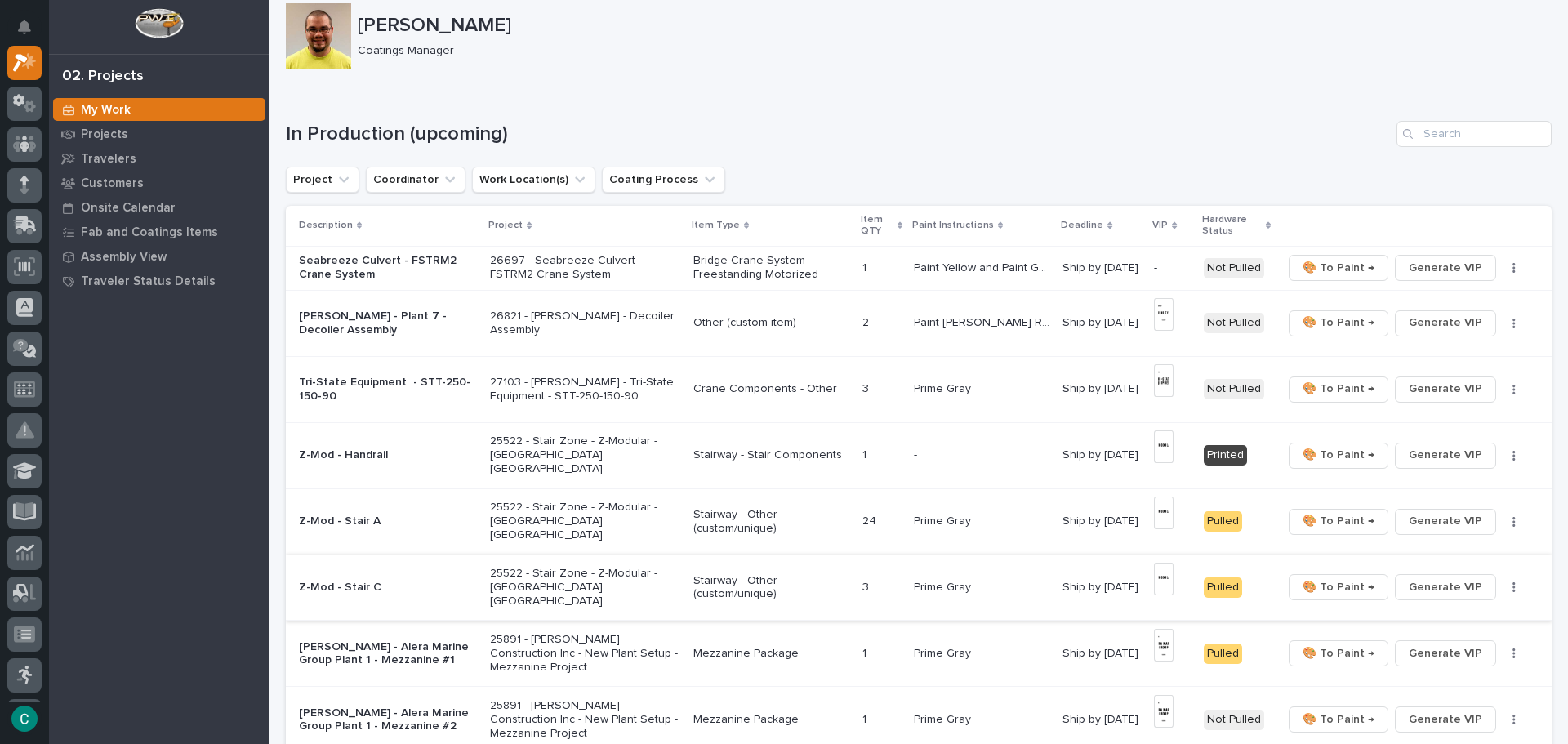
scroll to position [0, 0]
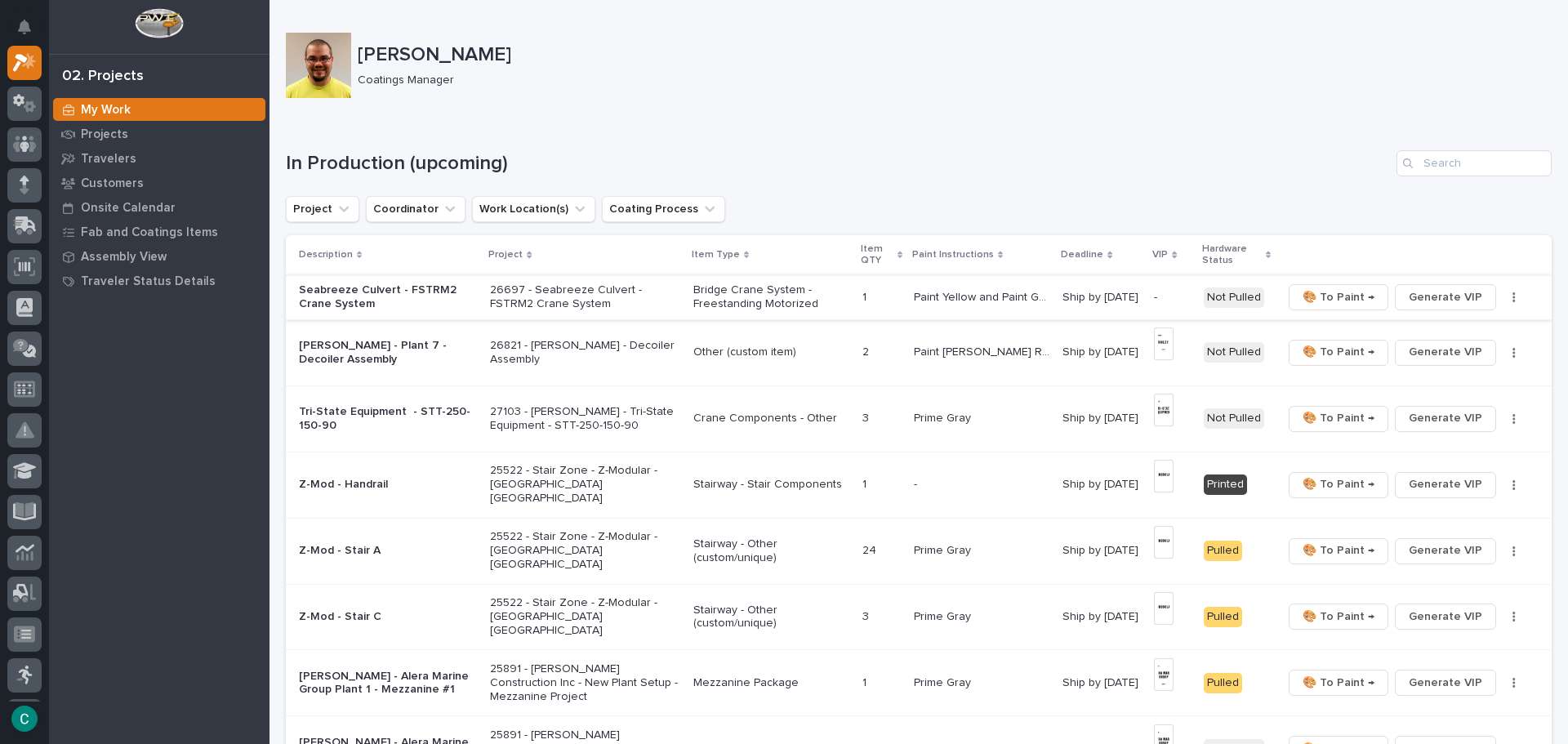
click at [1467, 294] on span "Generate VIP" at bounding box center [1445, 297] width 73 height 20
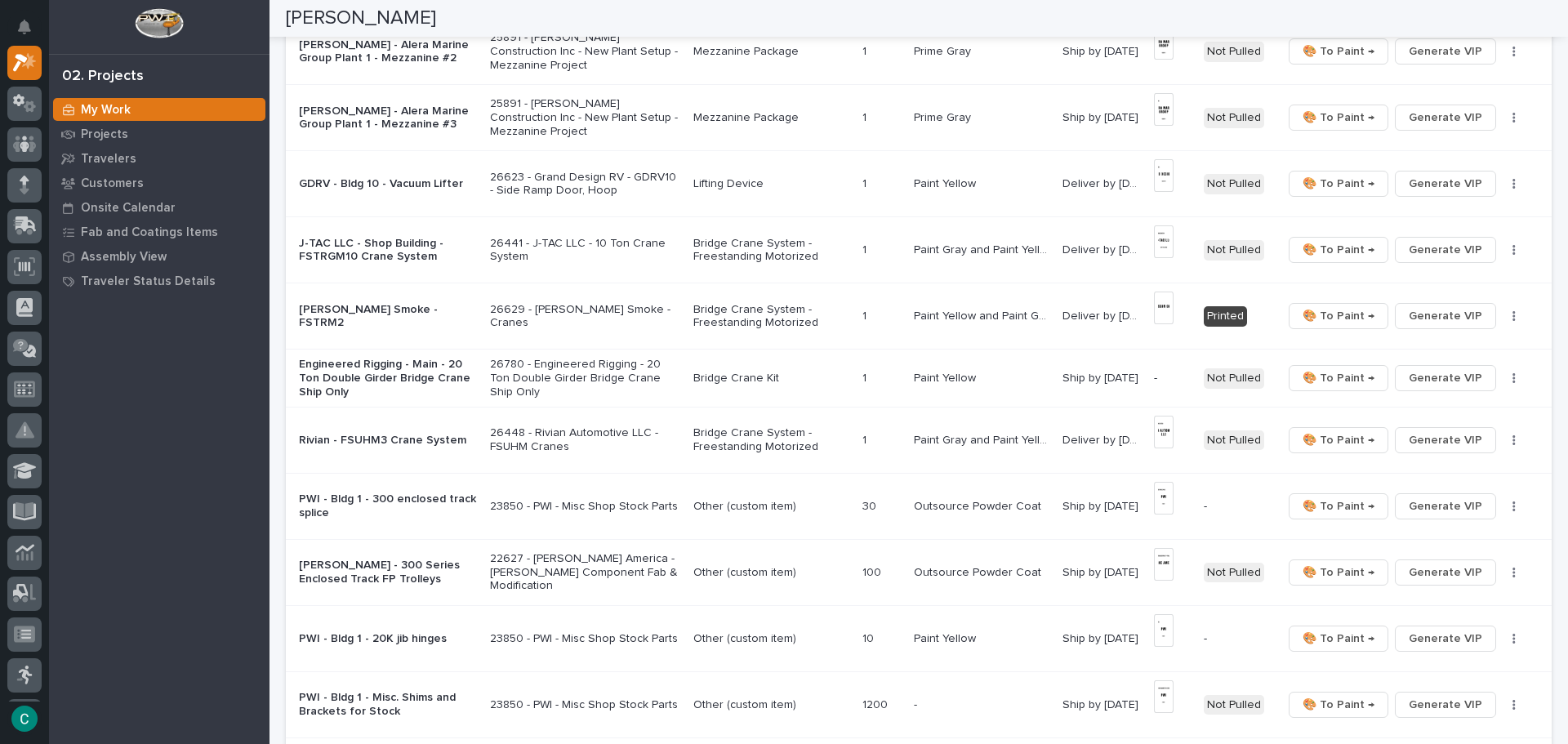
scroll to position [735, 0]
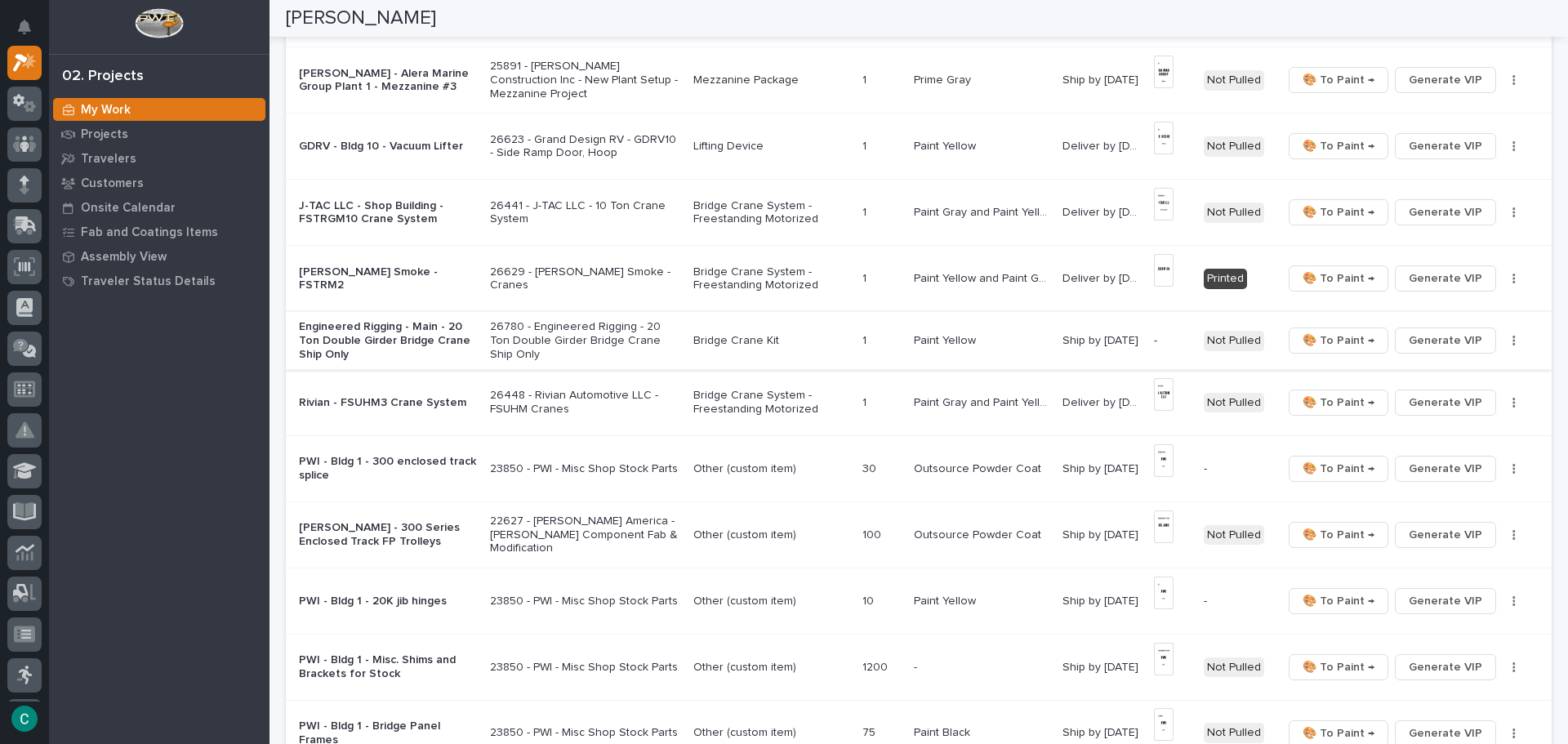
click at [1420, 345] on span "Generate VIP" at bounding box center [1445, 340] width 73 height 20
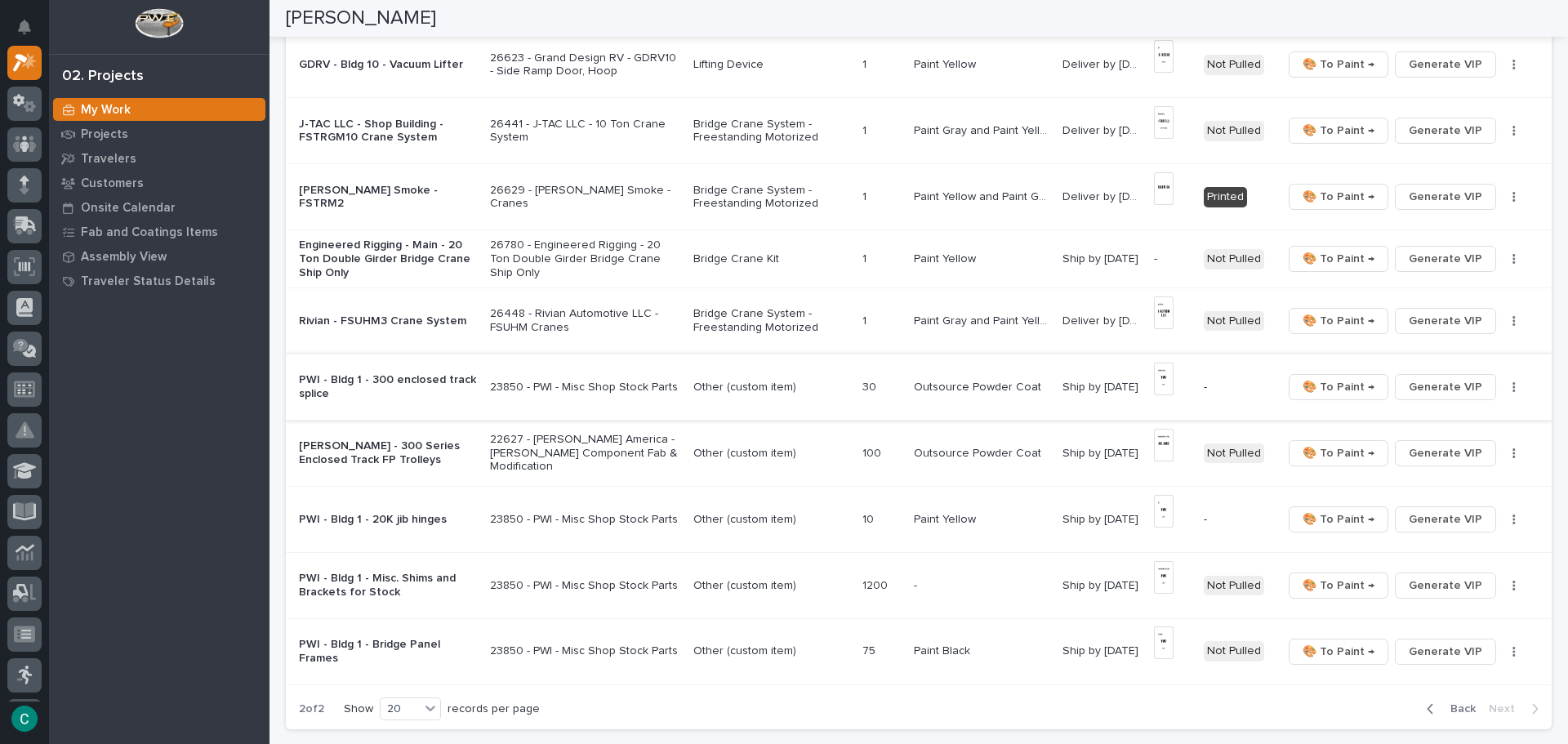
scroll to position [899, 0]
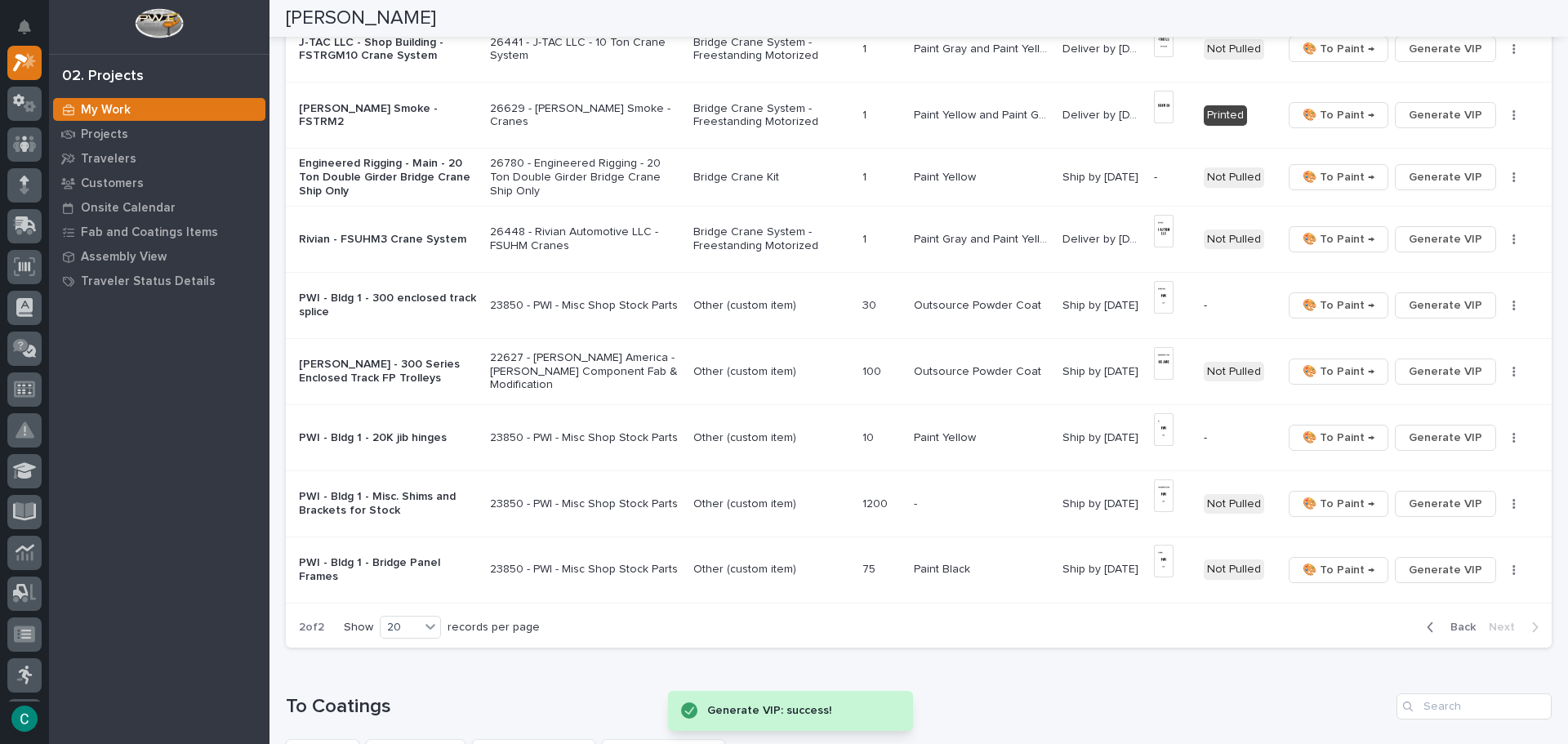
click at [1442, 630] on span "Back" at bounding box center [1458, 627] width 35 height 15
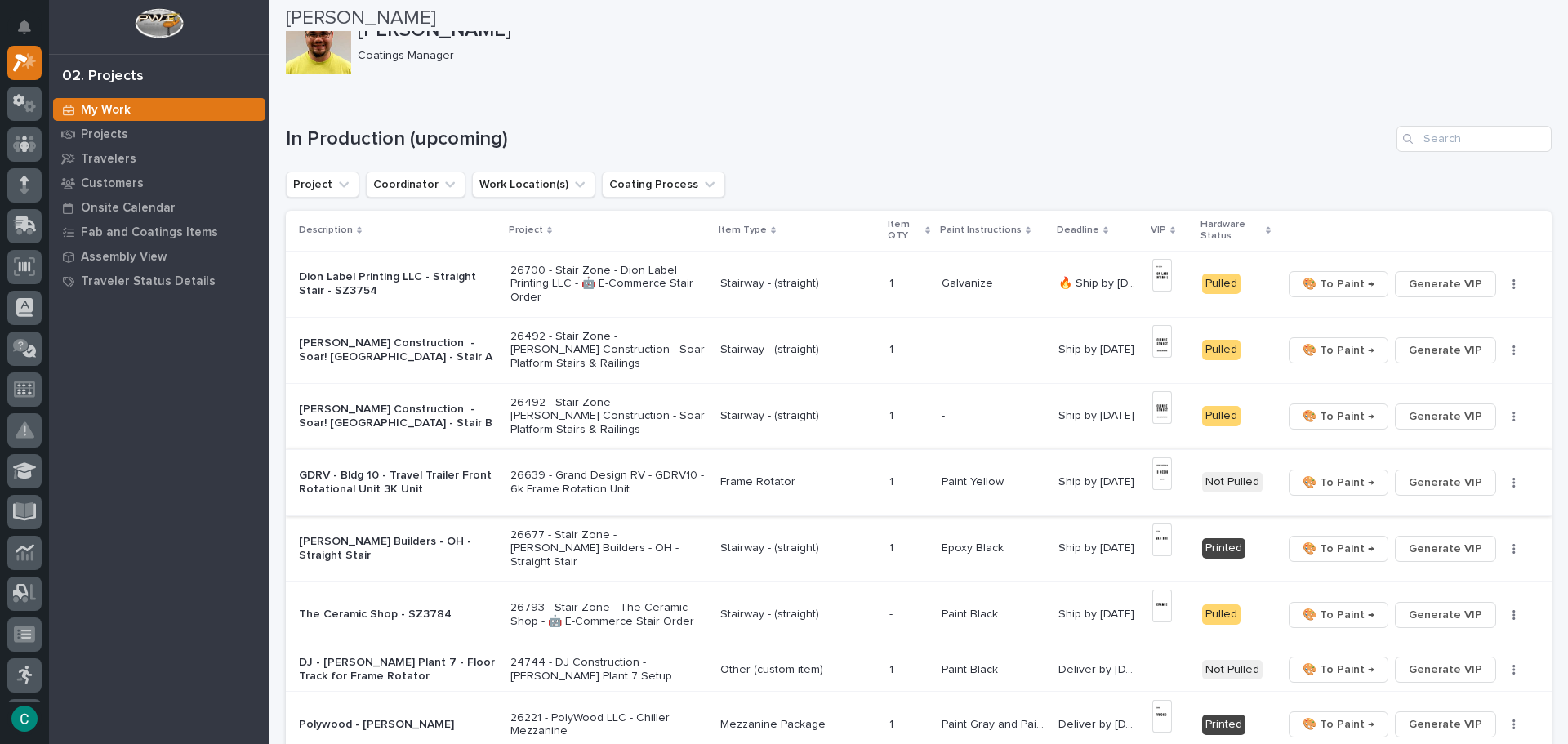
scroll to position [0, 0]
